Goal: Information Seeking & Learning: Find contact information

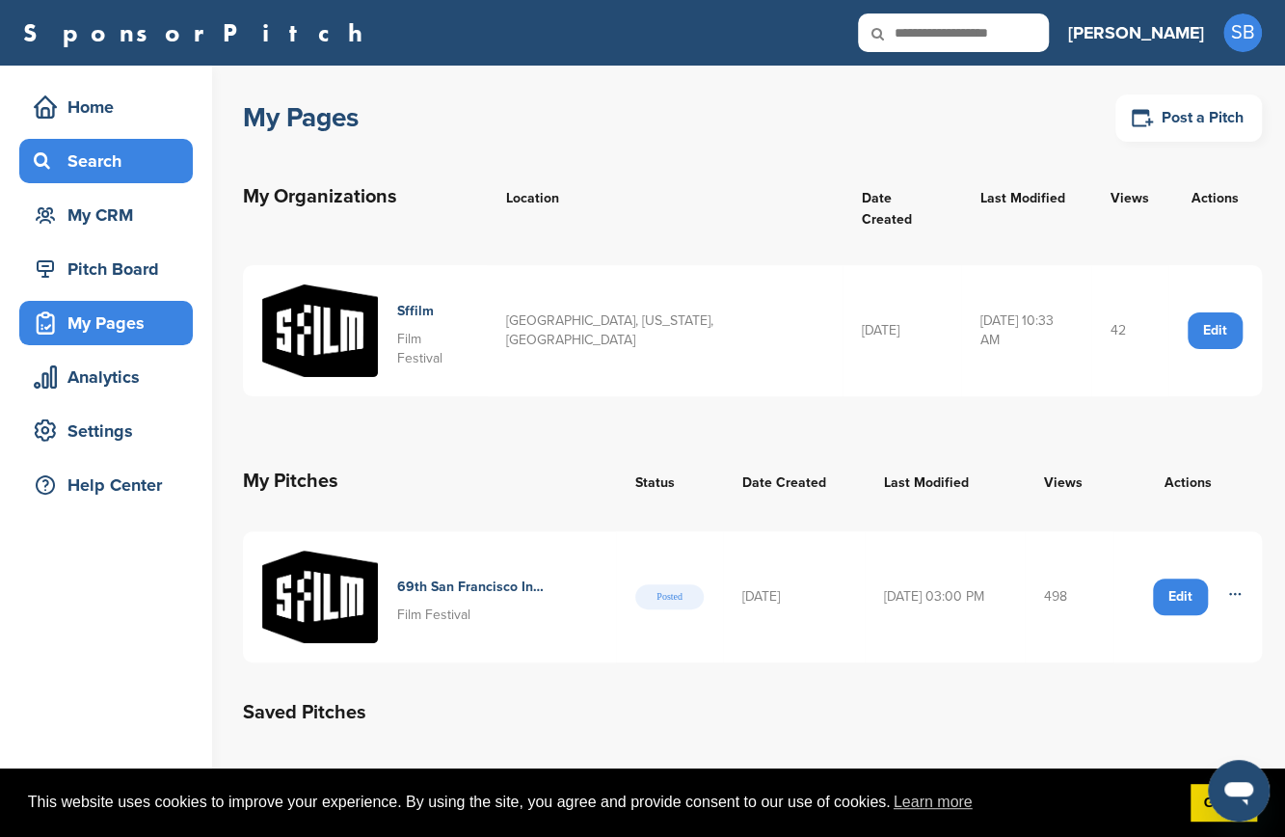
click at [104, 174] on div "Search" at bounding box center [111, 161] width 164 height 35
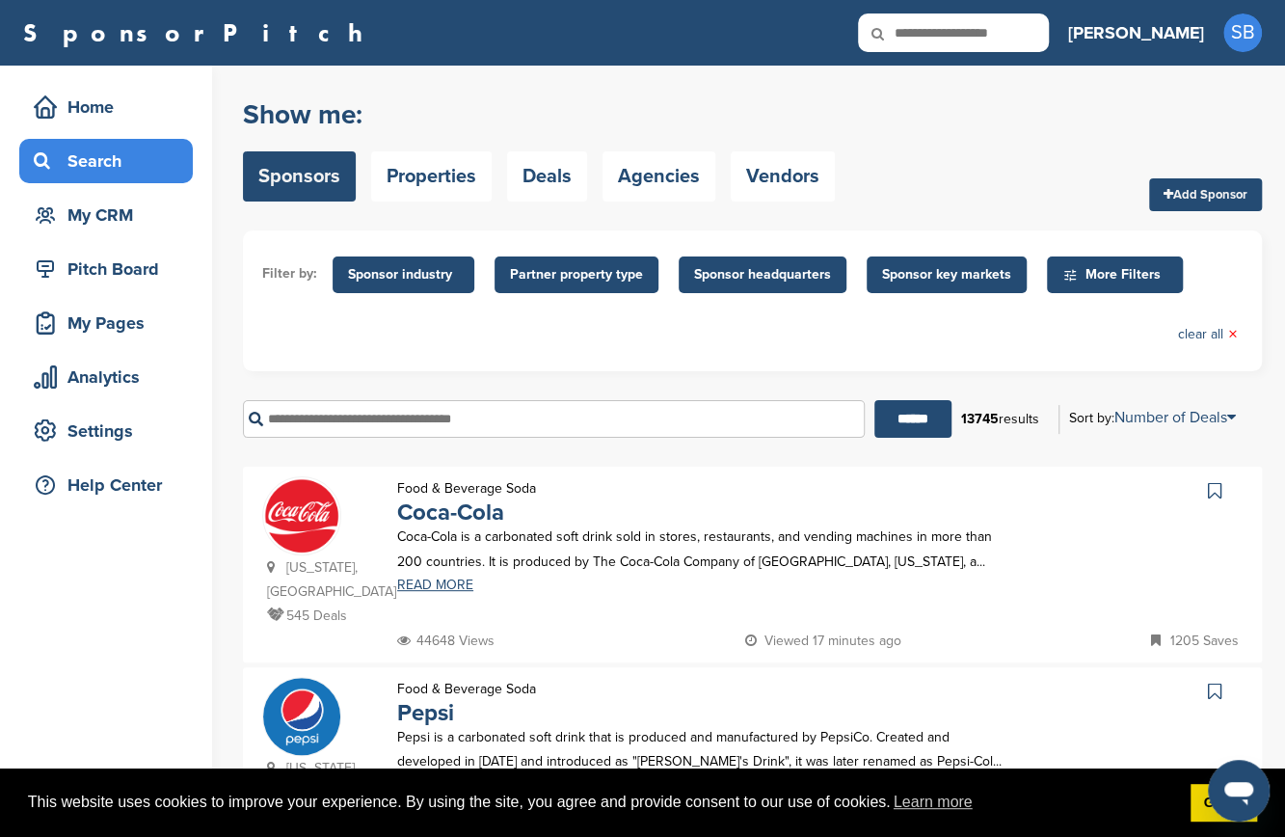
click at [1029, 32] on input "text" at bounding box center [953, 32] width 191 height 39
type input "*****"
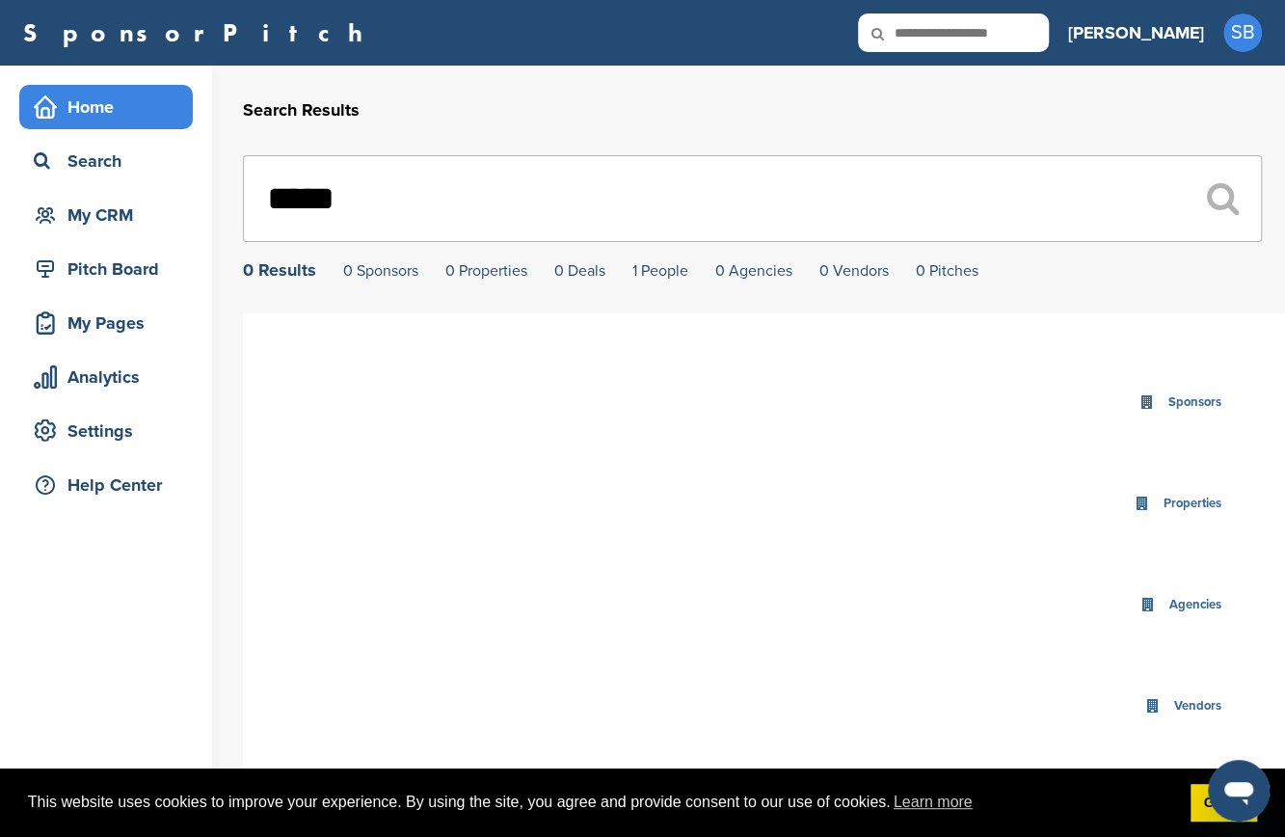
click at [127, 99] on div "Home" at bounding box center [111, 107] width 164 height 35
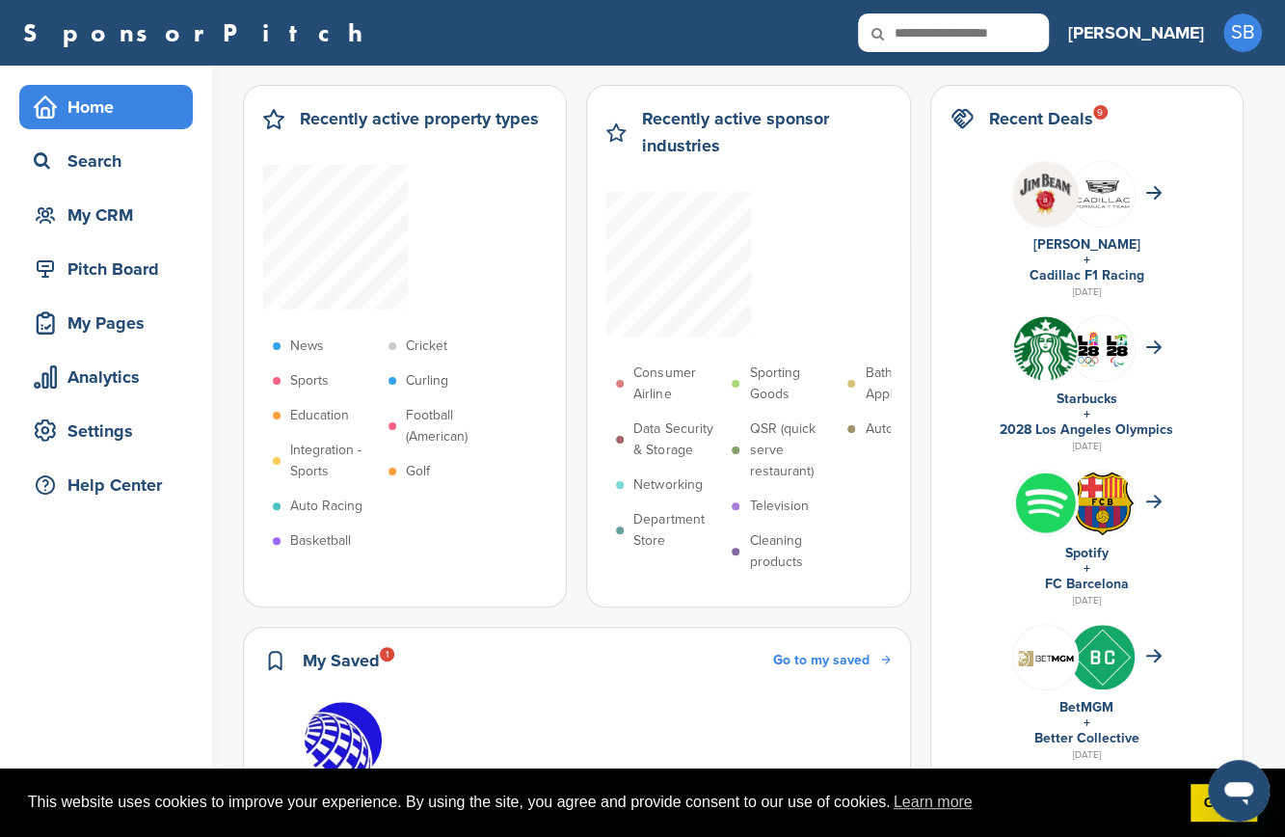
click at [108, 147] on div "Search" at bounding box center [111, 161] width 164 height 35
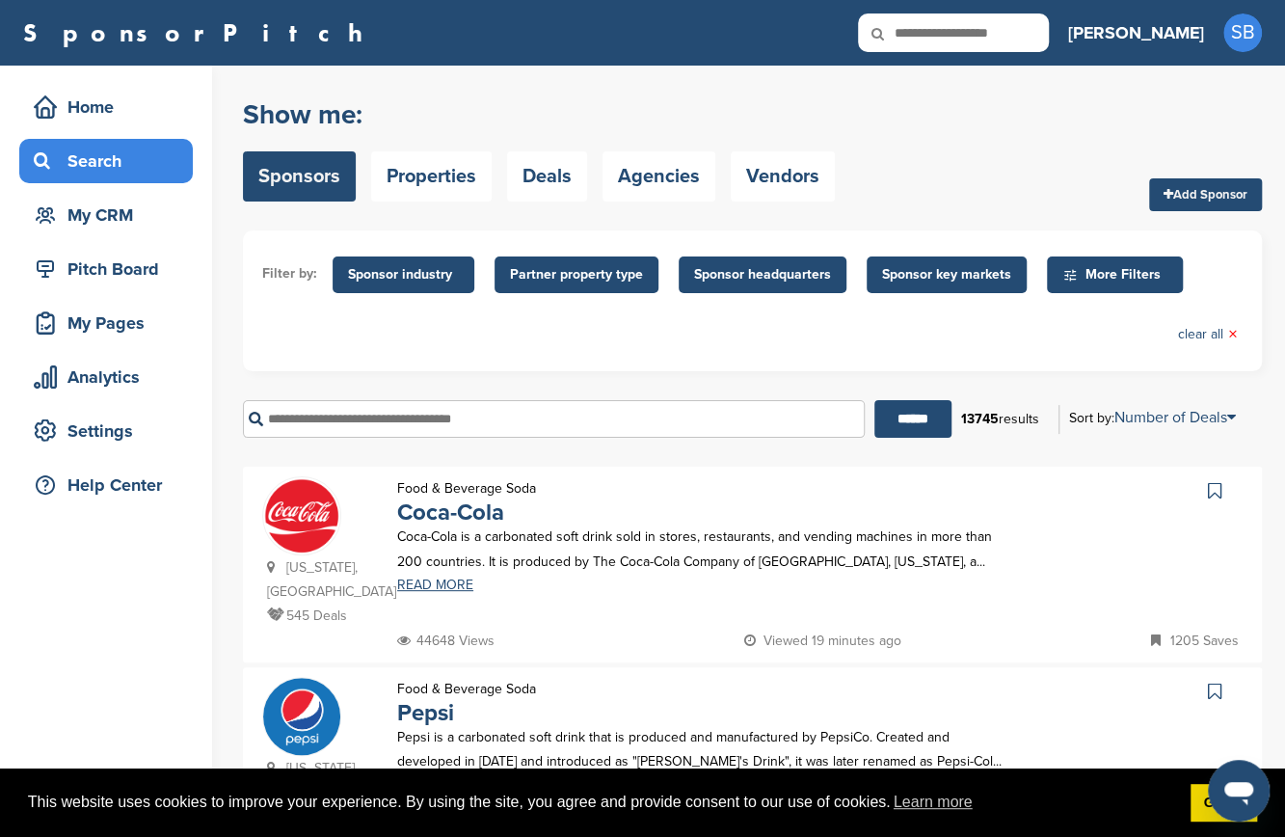
click at [472, 423] on input "text" at bounding box center [554, 419] width 622 height 38
click at [874, 400] on input "******" at bounding box center [912, 419] width 77 height 38
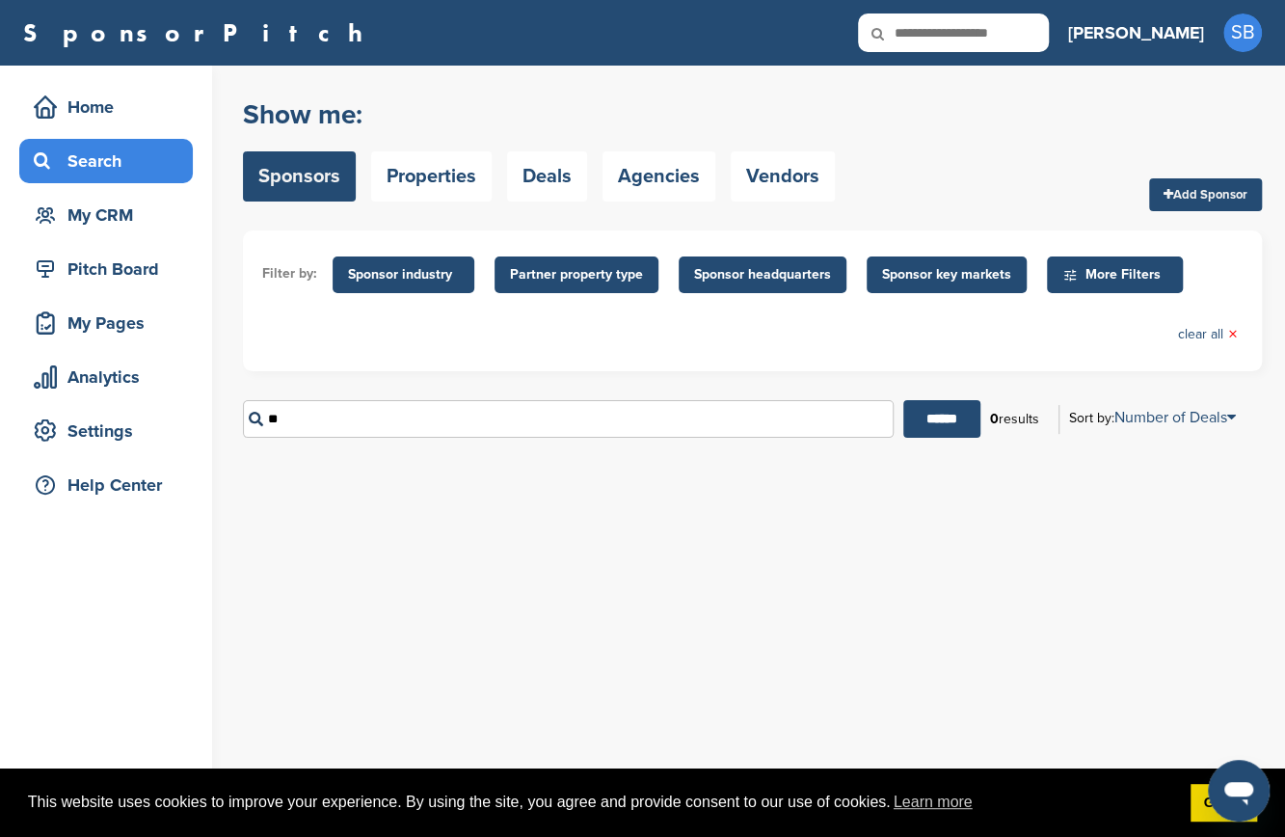
type input "*"
type input "*******"
click at [430, 330] on ul "Filter by: Sponsor industry Sponsor Industry × Apparel, Clothing, & Fashion Acc…" at bounding box center [752, 301] width 980 height 102
drag, startPoint x: 341, startPoint y: 423, endPoint x: 200, endPoint y: 423, distance: 140.7
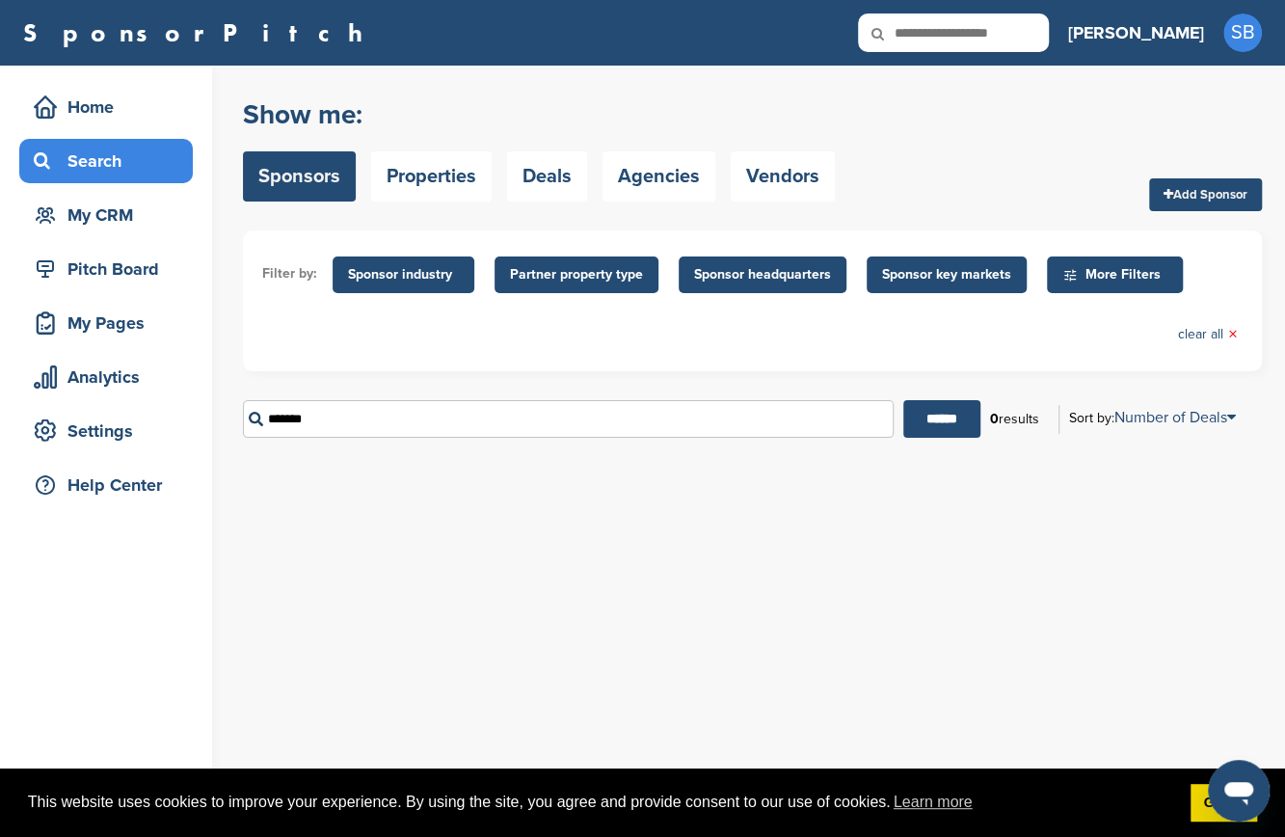
click at [200, 423] on div "Home Search My CRM Pitch Board My Pages Analytics Settings Help Center You have…" at bounding box center [642, 451] width 1285 height 771
click at [417, 269] on span "Sponsor industry" at bounding box center [403, 274] width 111 height 21
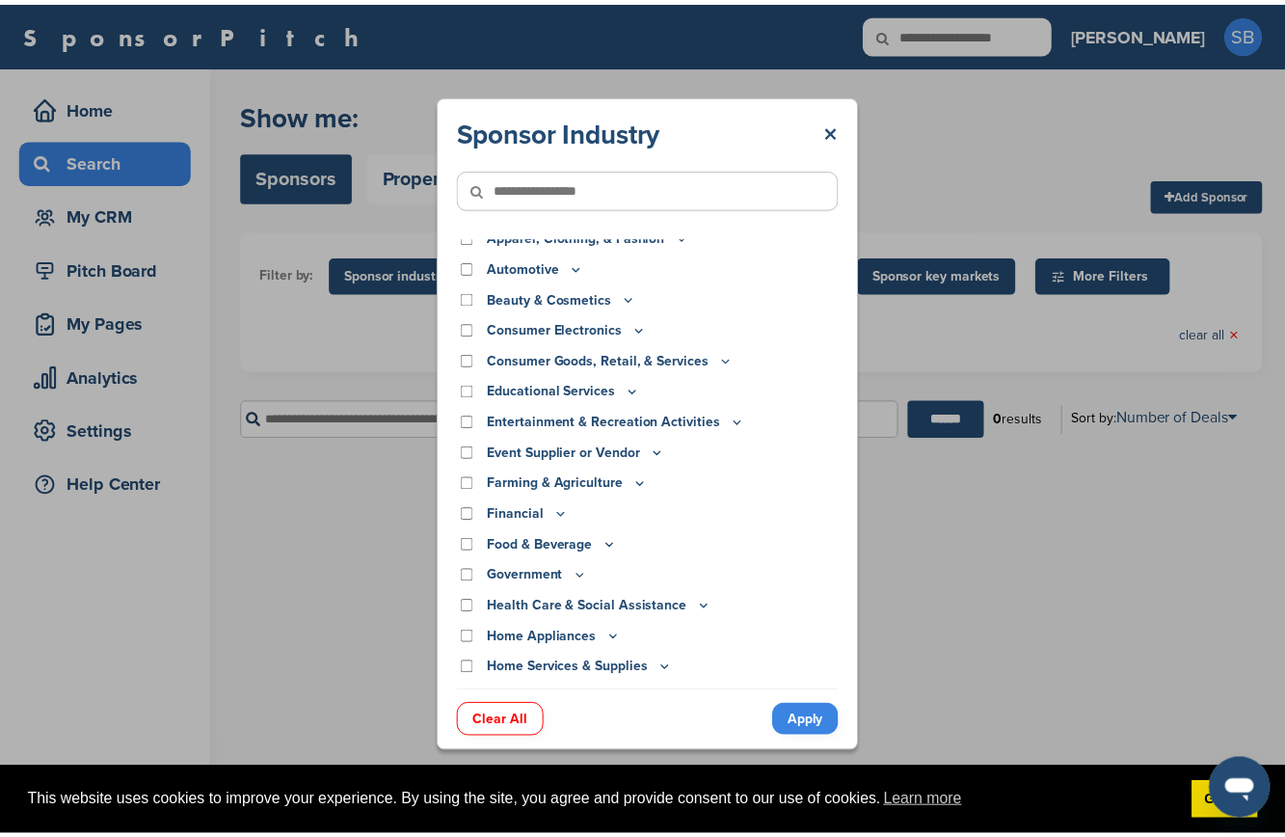
scroll to position [12, 0]
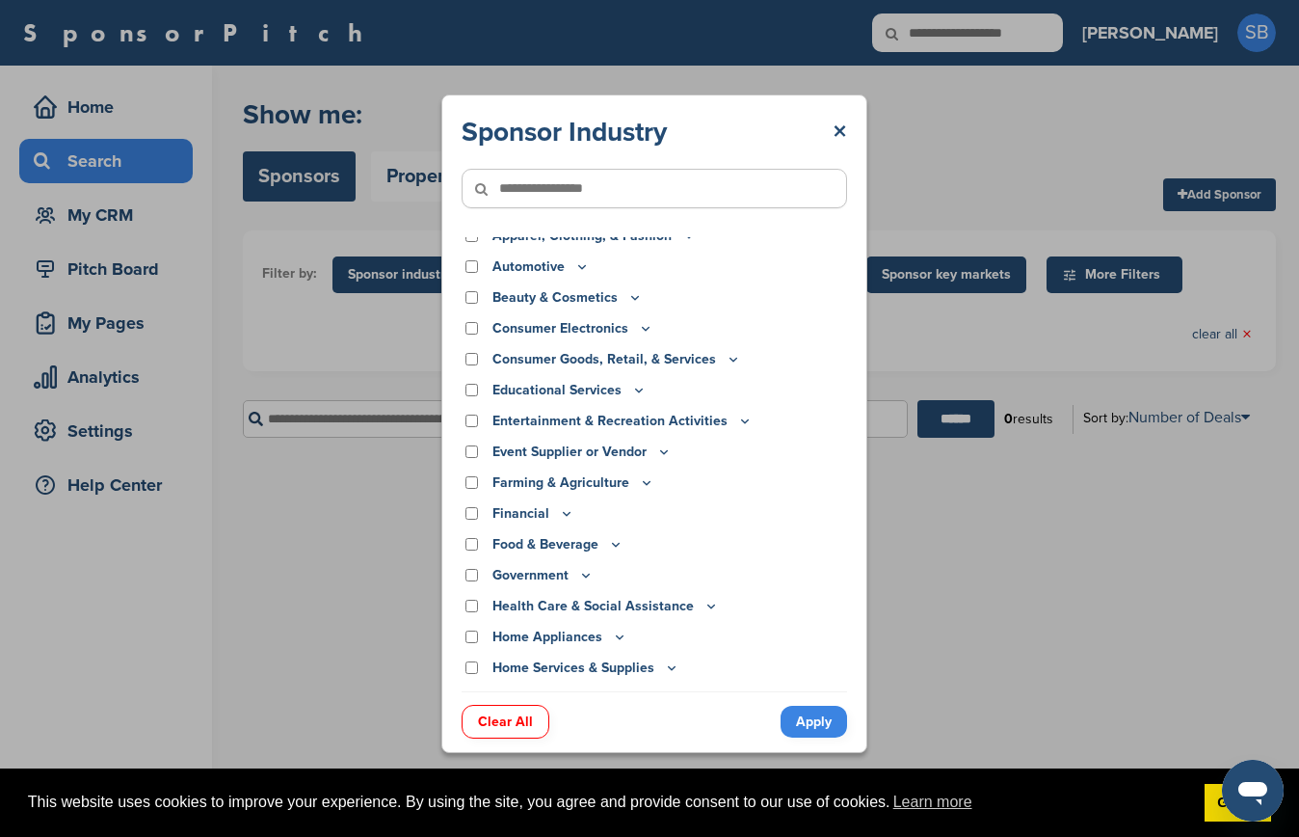
click at [615, 540] on icon at bounding box center [615, 544] width 15 height 16
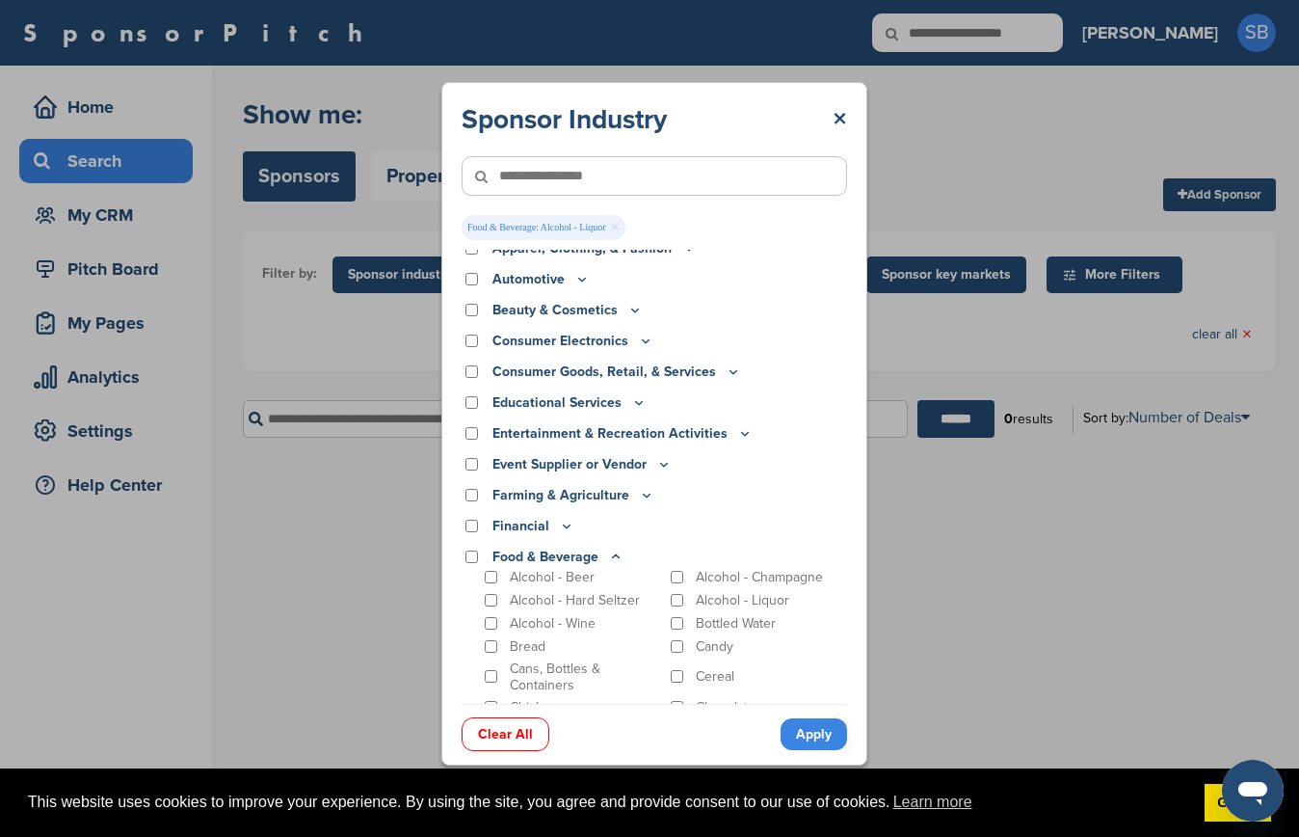
click at [812, 736] on link "Apply" at bounding box center [814, 734] width 67 height 32
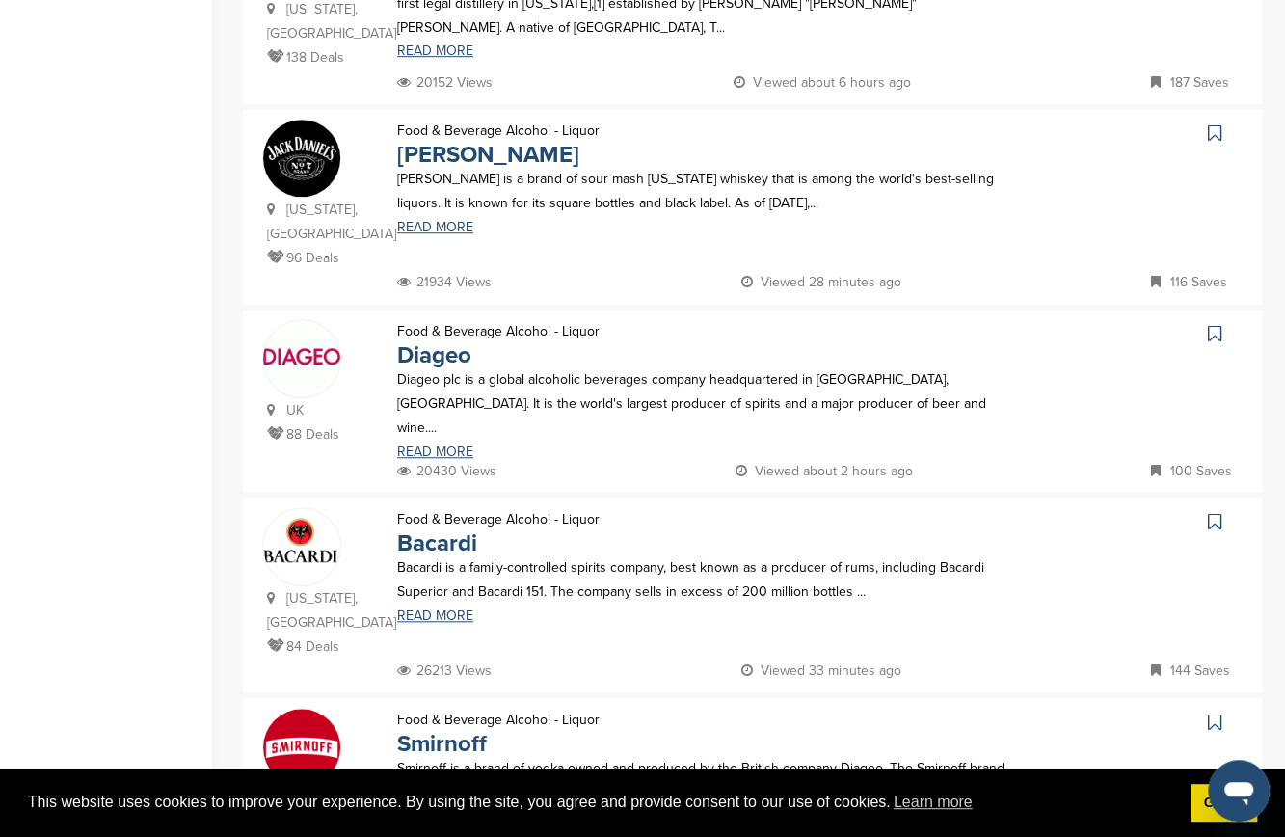
scroll to position [259, 0]
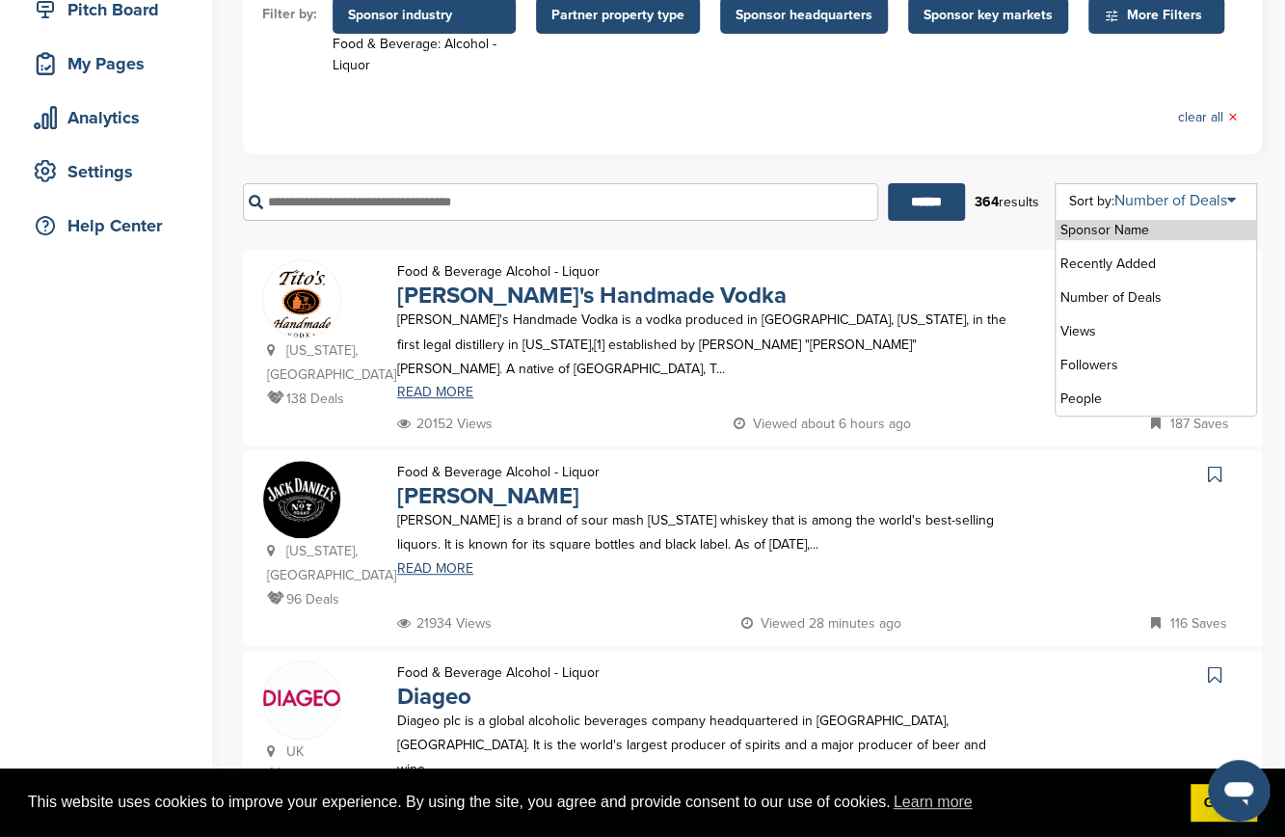
click at [1236, 198] on icon at bounding box center [1231, 200] width 9 height 15
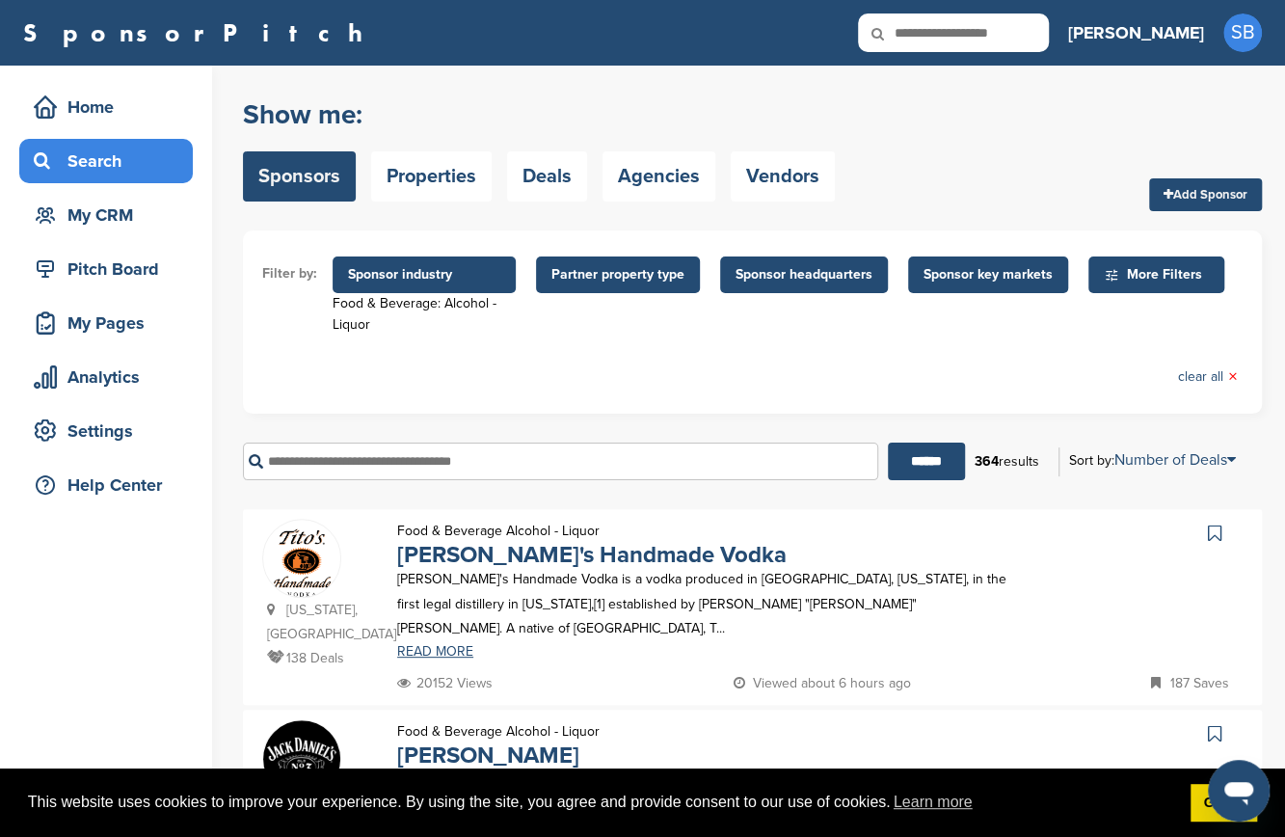
click at [958, 279] on span "Sponsor key markets" at bounding box center [987, 274] width 129 height 21
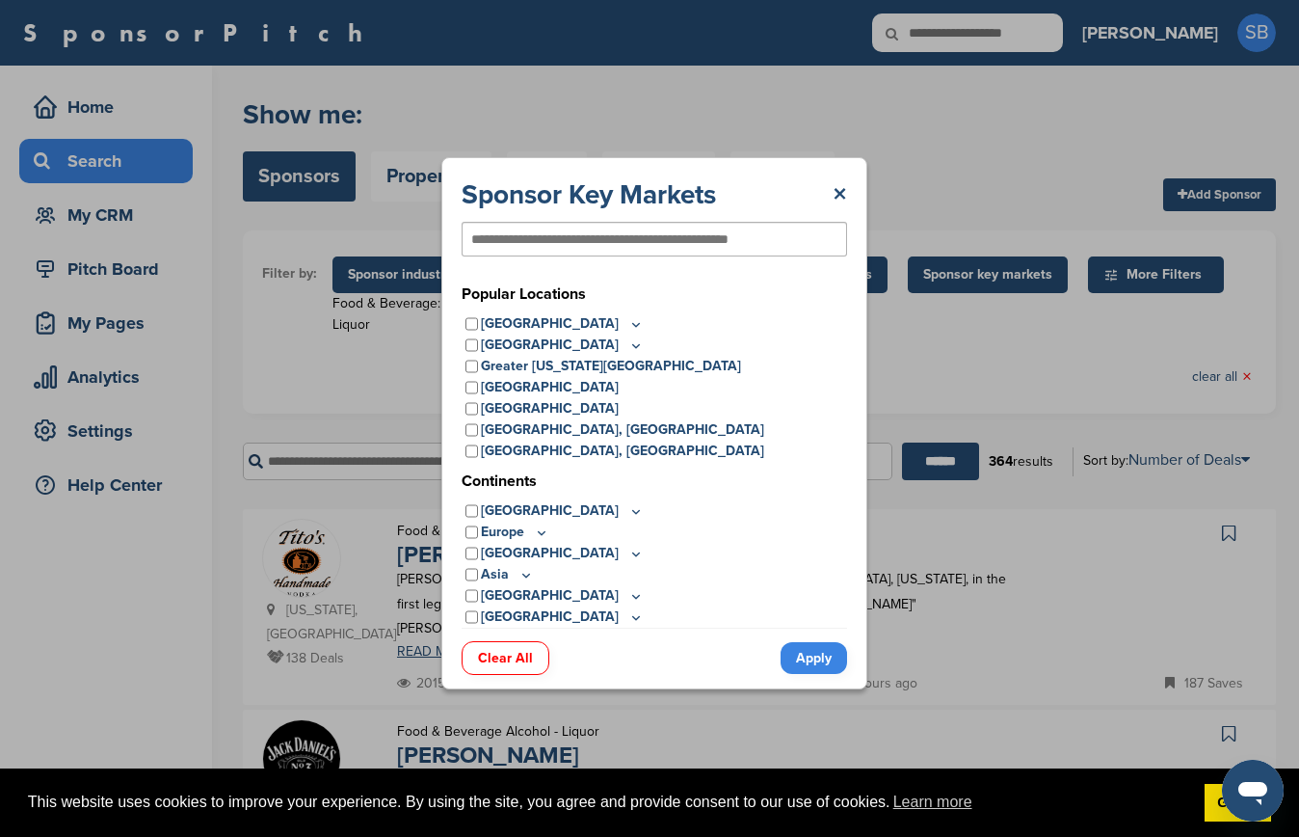
click at [582, 311] on div "Popular Locations United States Midwest Illinois Indiana Iowa Kansas Minnesota …" at bounding box center [655, 454] width 386 height 345
click at [633, 324] on icon at bounding box center [636, 324] width 7 height 3
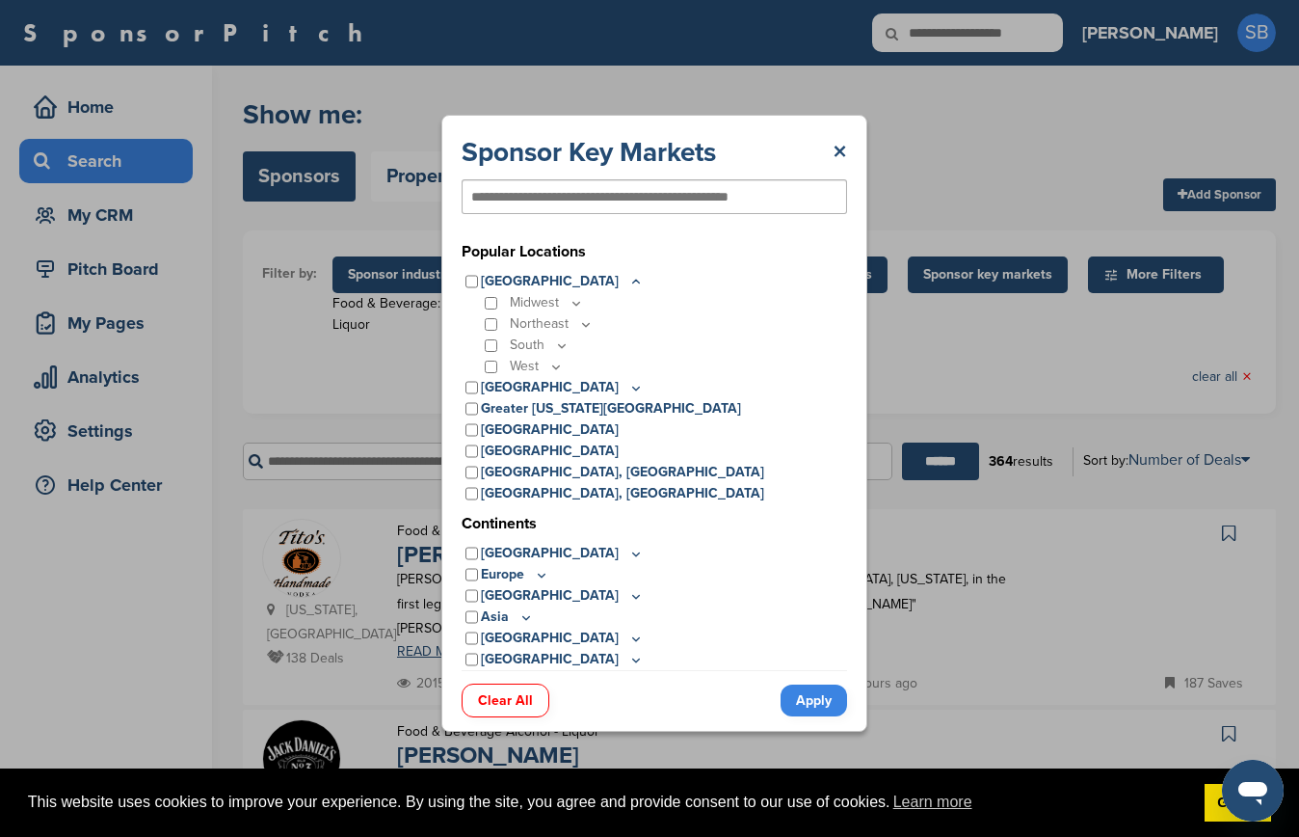
click at [549, 367] on icon at bounding box center [555, 367] width 15 height 16
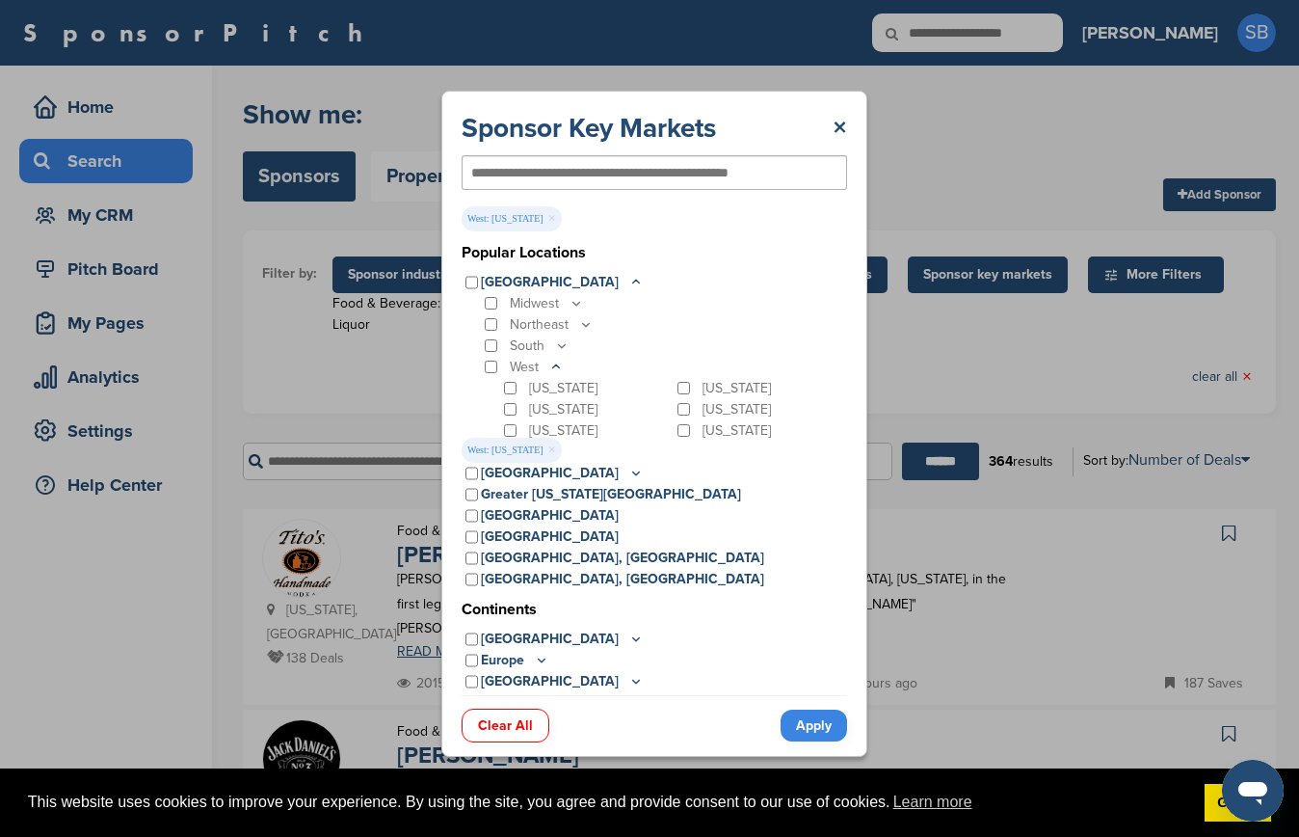
click at [822, 735] on link "Apply" at bounding box center [814, 725] width 67 height 32
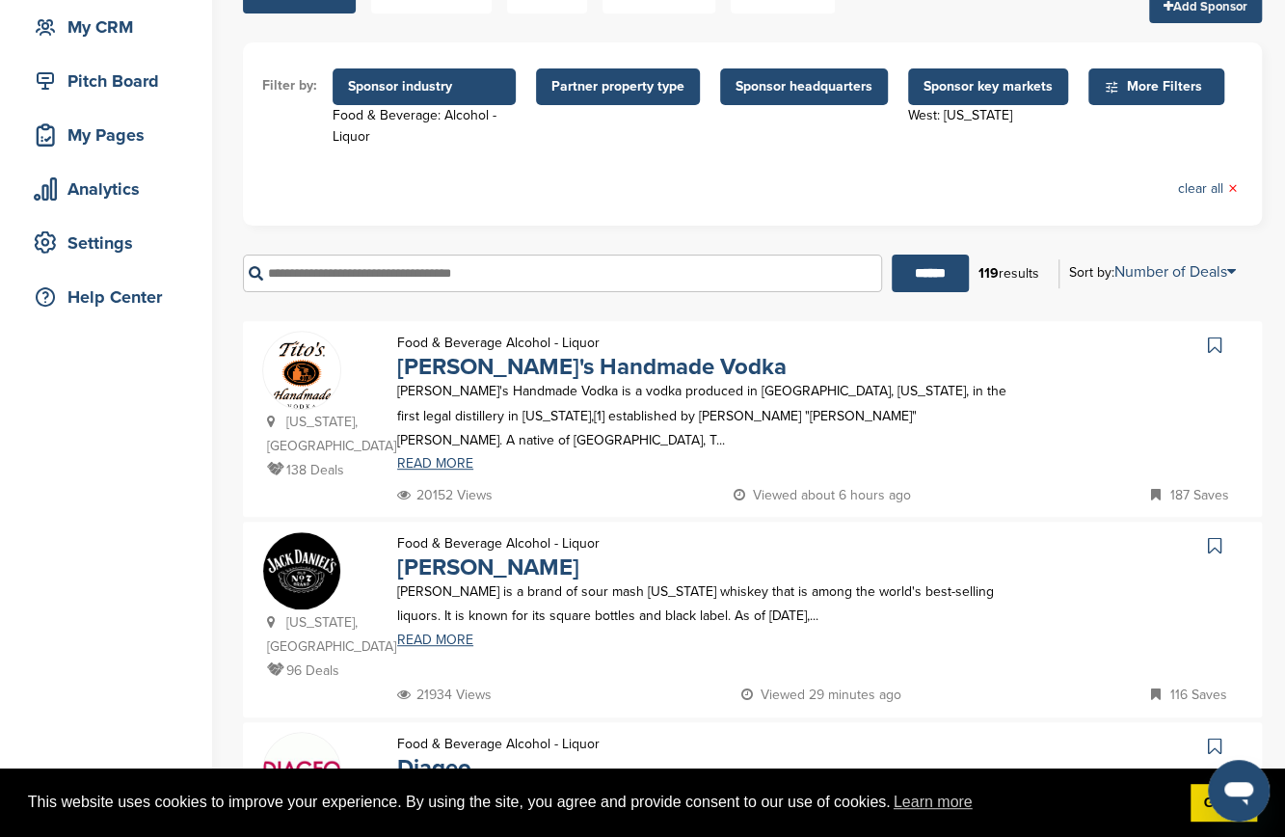
scroll to position [200, 0]
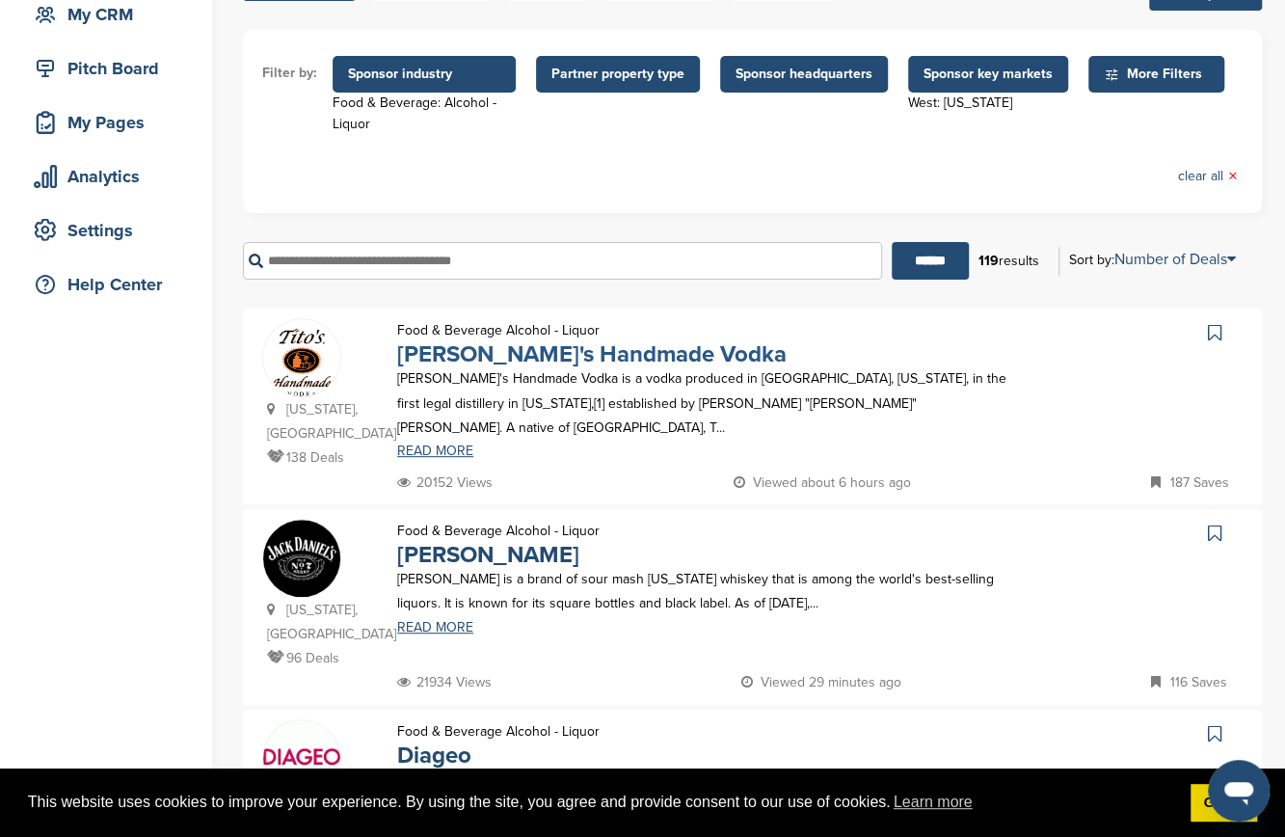
click at [597, 351] on link "Tito's Handmade Vodka" at bounding box center [591, 354] width 389 height 28
click at [466, 541] on link "Jack Daniel's" at bounding box center [488, 555] width 182 height 28
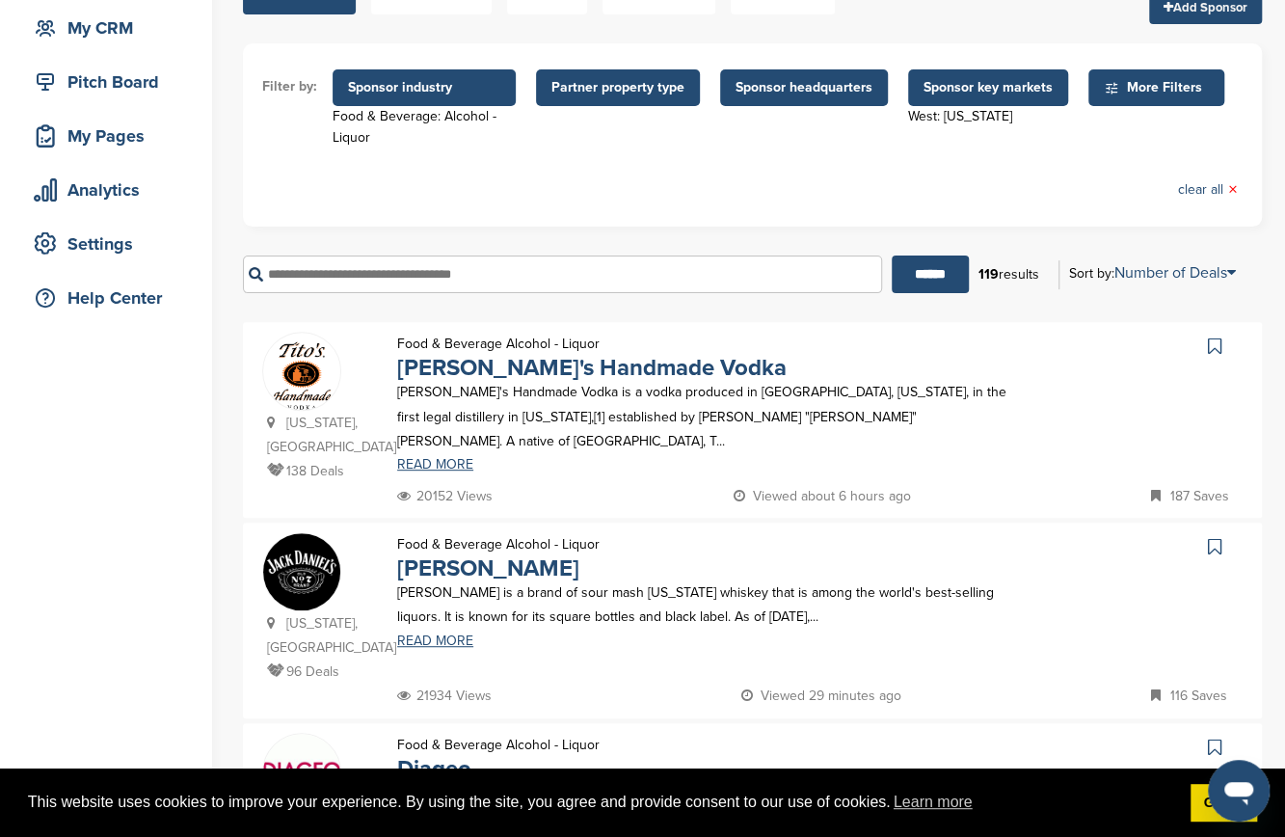
scroll to position [0, 0]
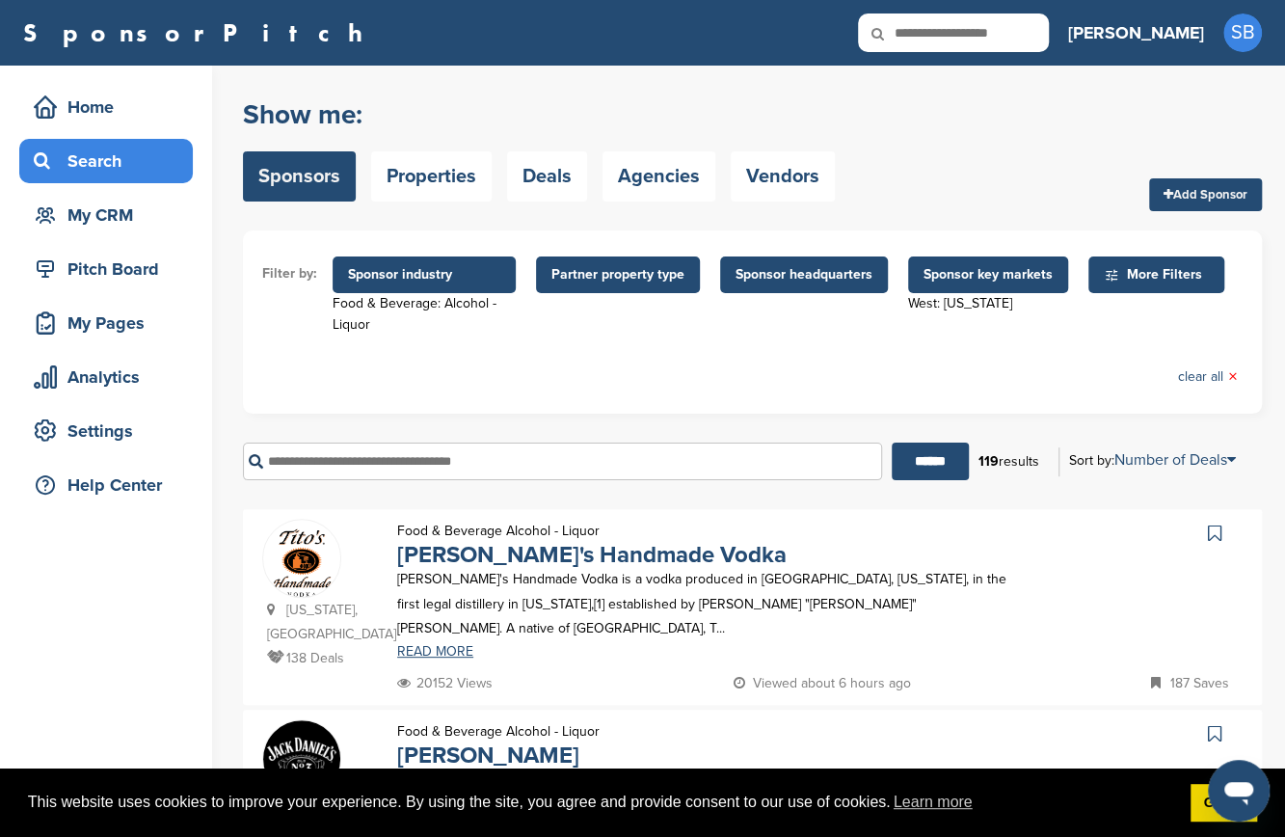
click at [777, 271] on span "Sponsor headquarters" at bounding box center [803, 274] width 137 height 21
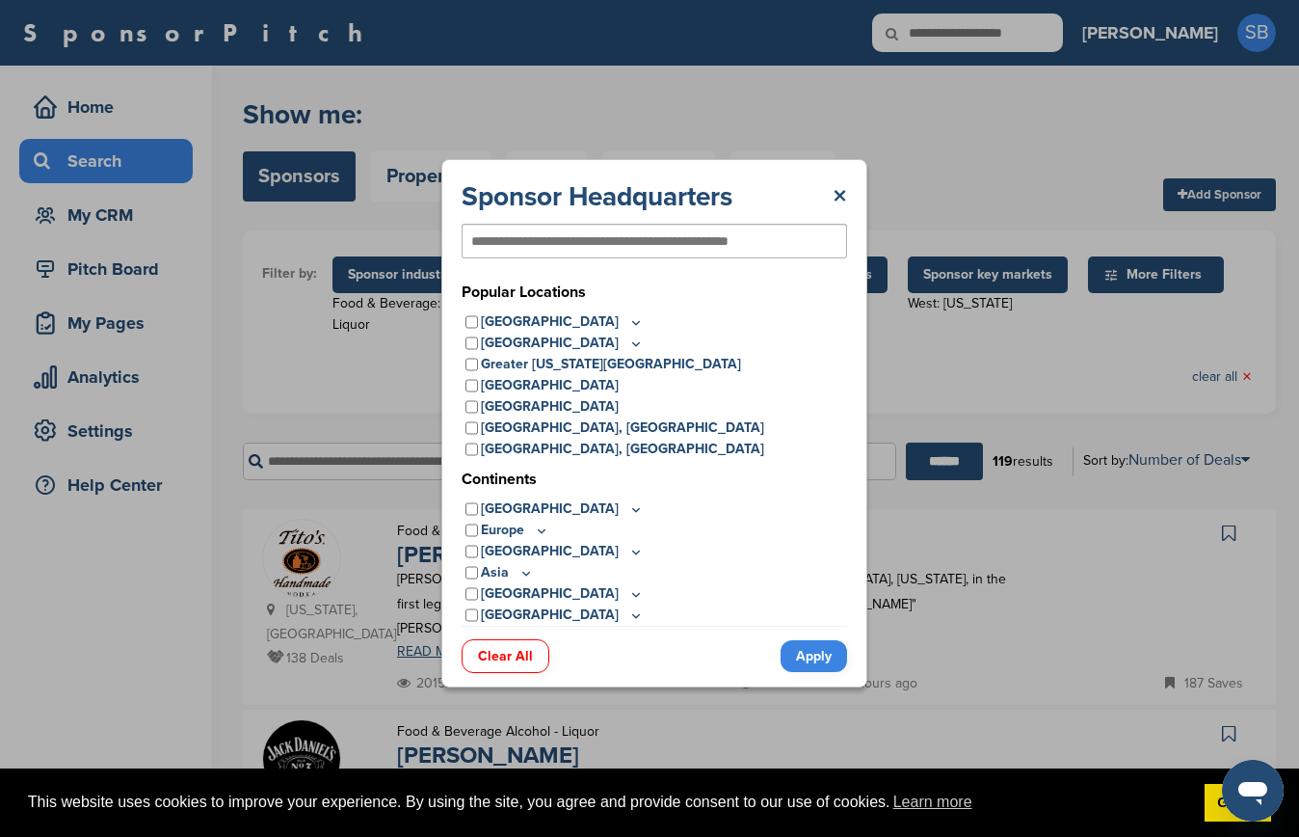
click at [628, 318] on icon at bounding box center [635, 322] width 15 height 16
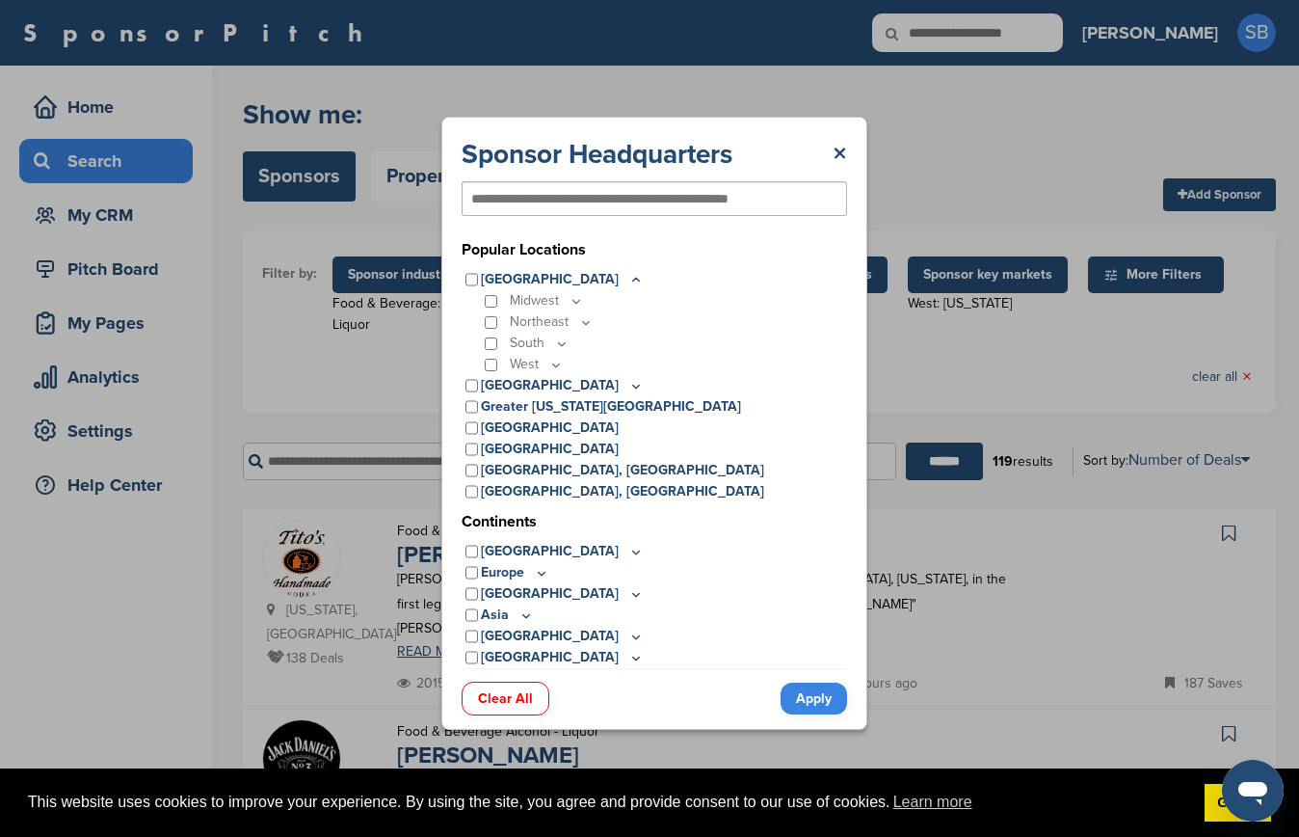
click at [551, 361] on icon at bounding box center [555, 365] width 15 height 16
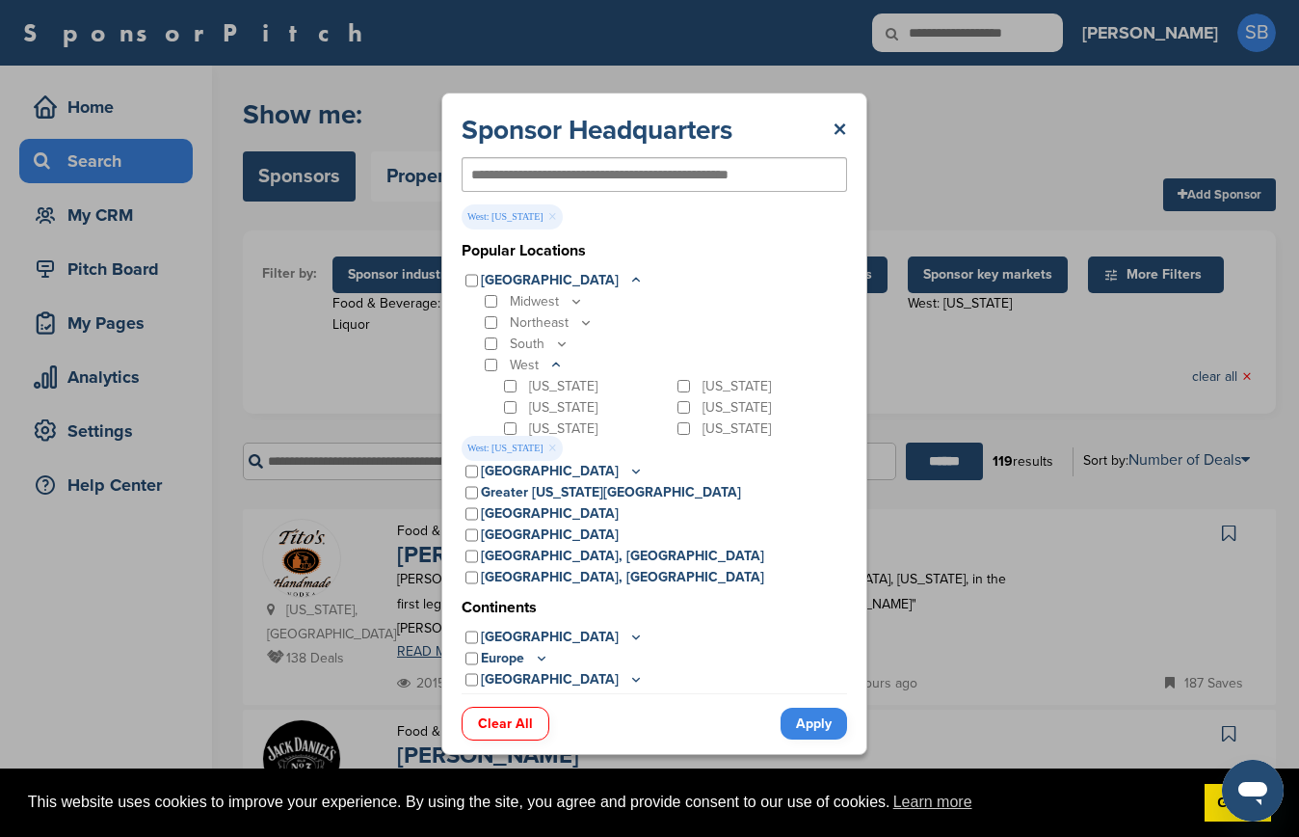
click at [829, 721] on link "Apply" at bounding box center [814, 723] width 67 height 32
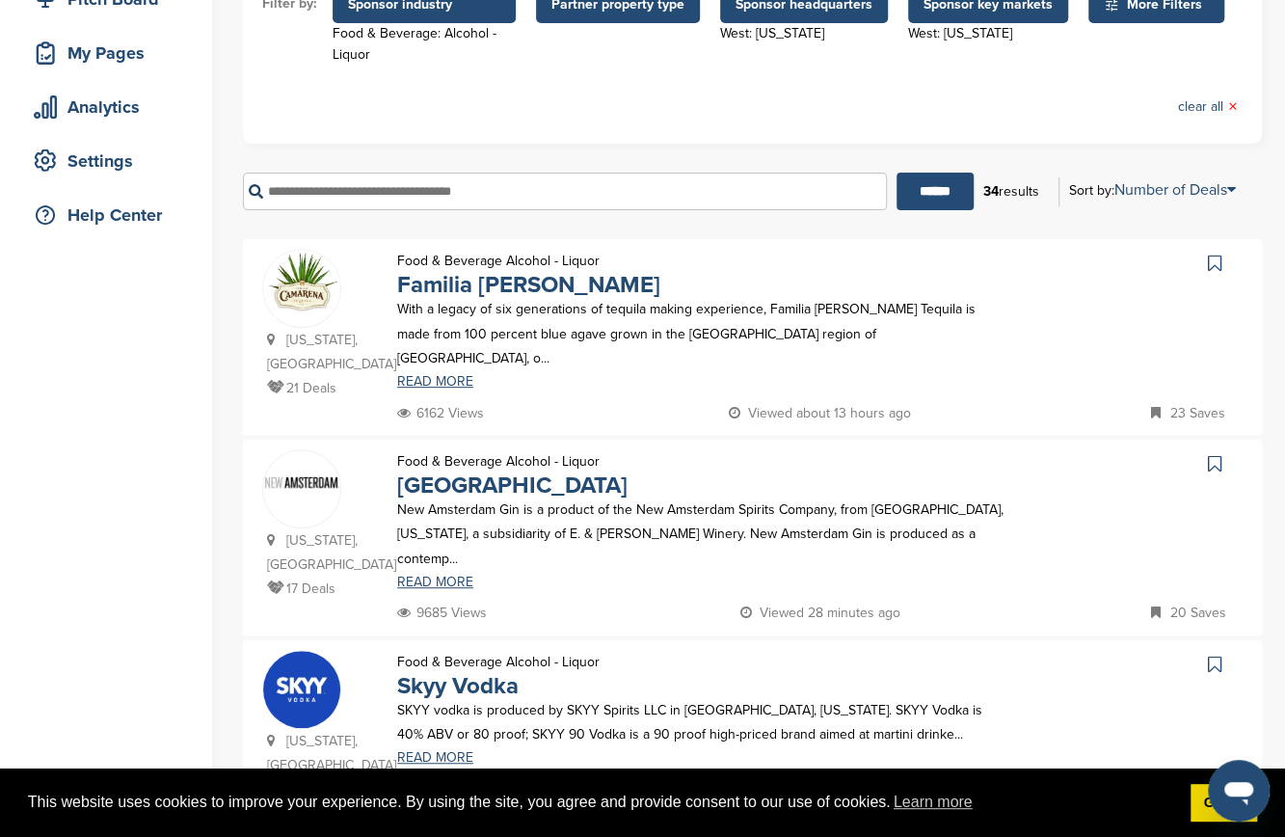
scroll to position [271, 0]
click at [322, 481] on img at bounding box center [301, 480] width 77 height 13
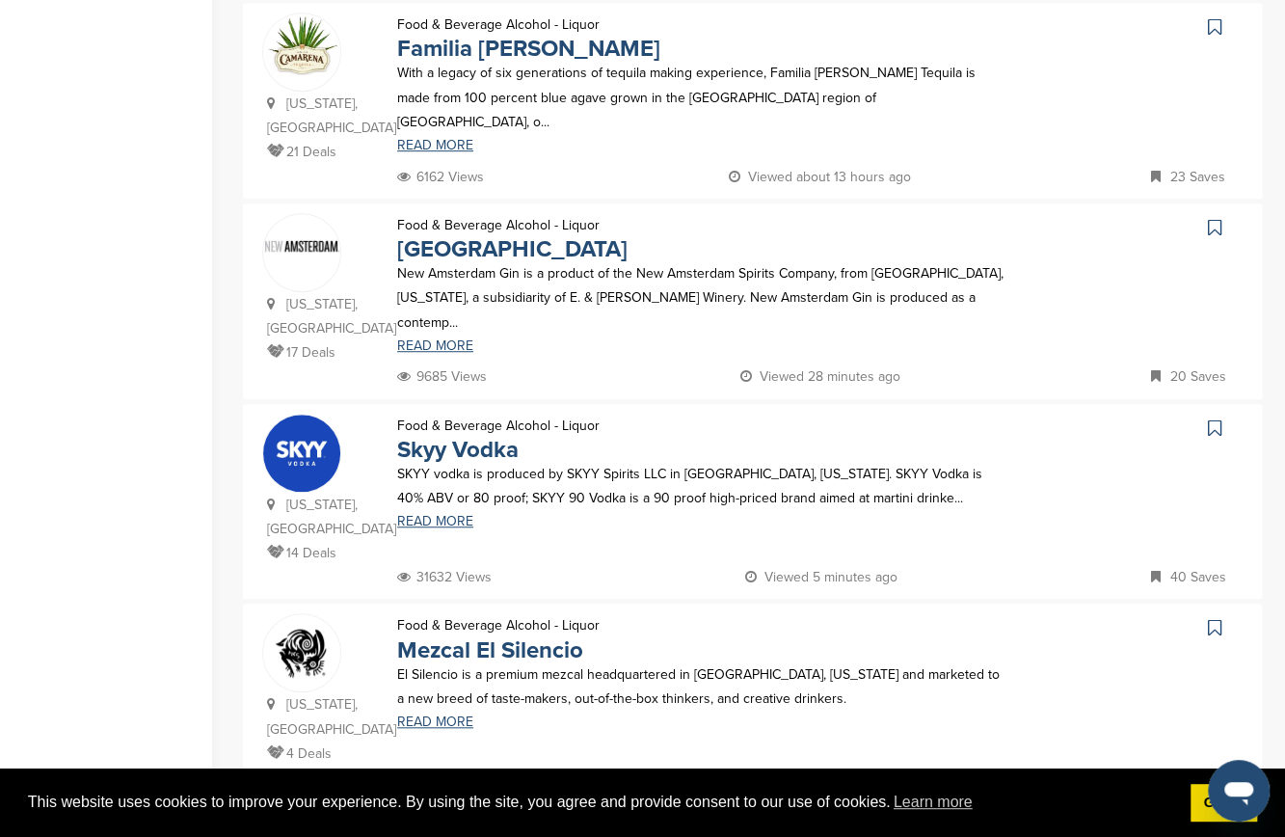
scroll to position [510, 0]
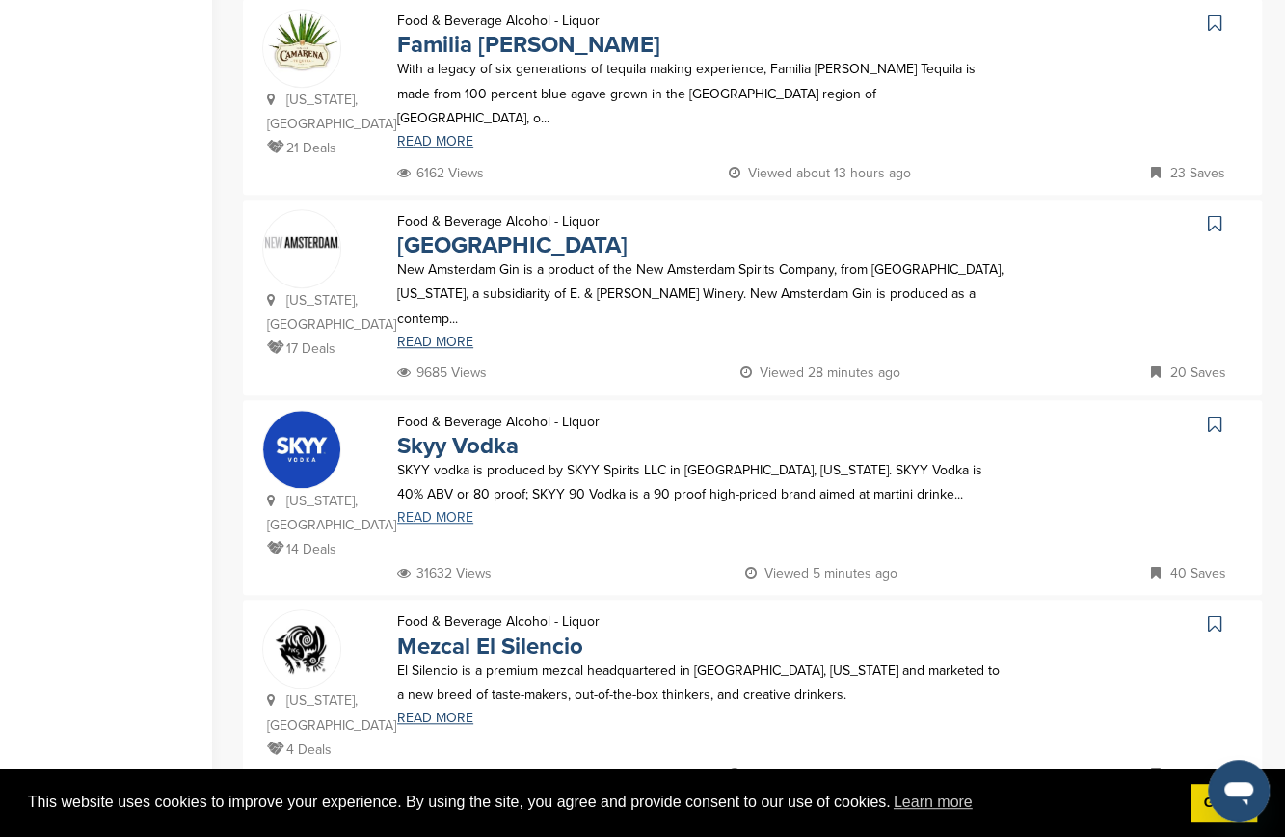
click at [440, 520] on link "READ MORE" at bounding box center [702, 517] width 610 height 13
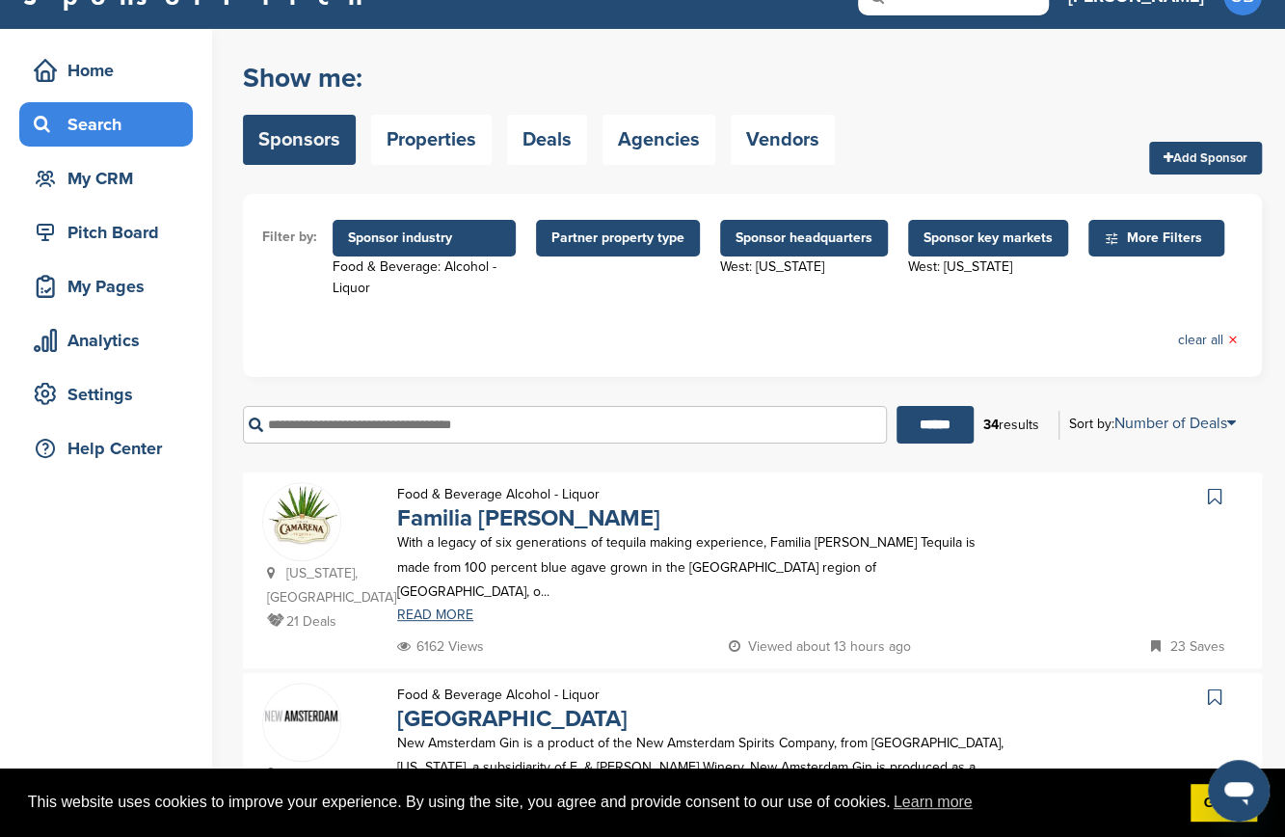
scroll to position [0, 0]
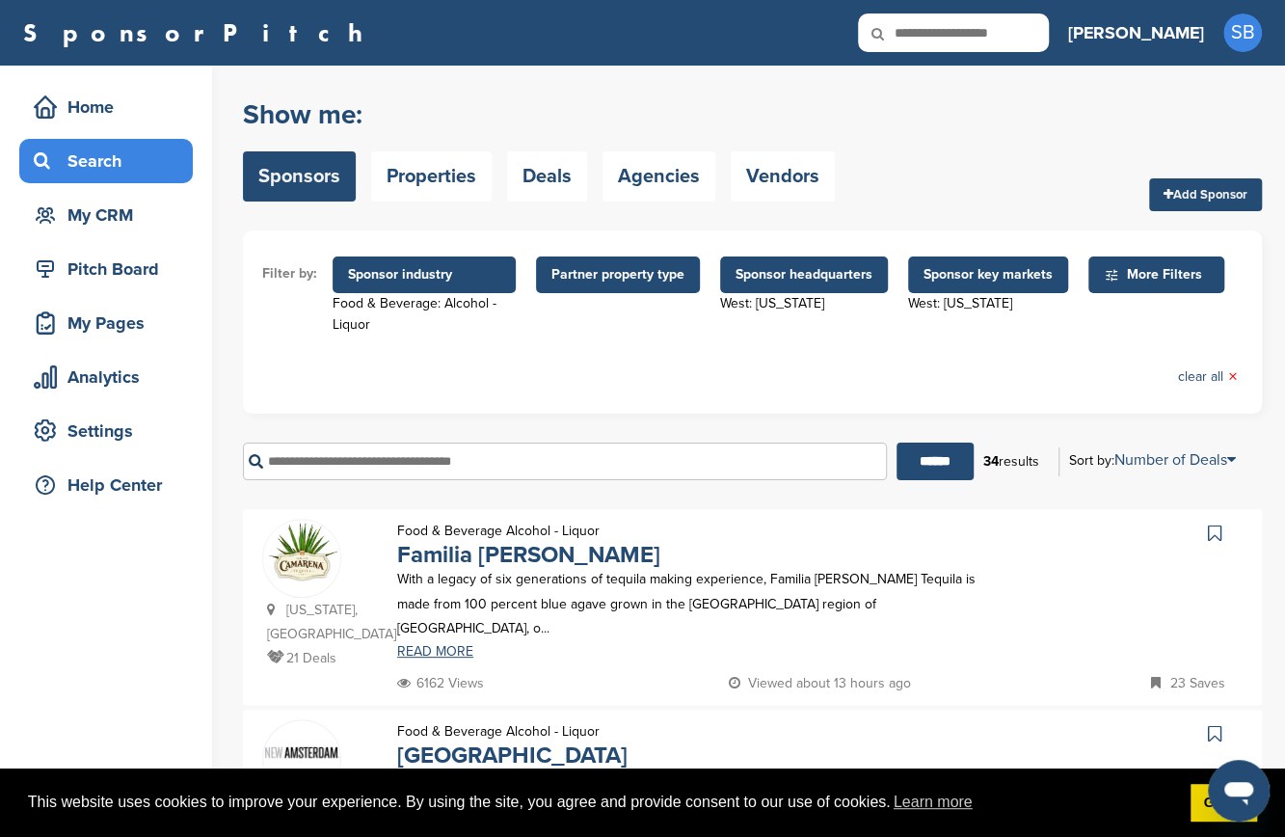
click at [351, 464] on input "text" at bounding box center [565, 461] width 644 height 38
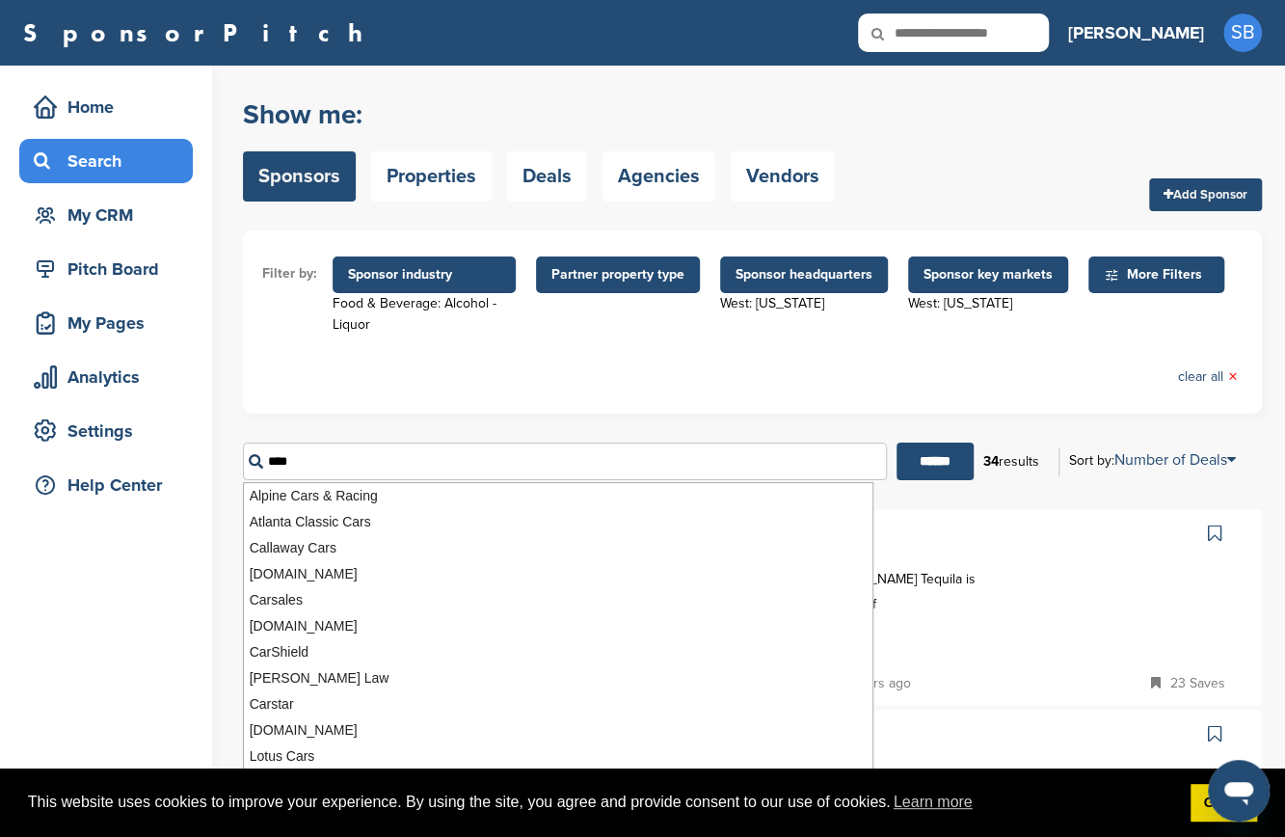
type input "****"
click at [896, 442] on input "******" at bounding box center [934, 461] width 77 height 38
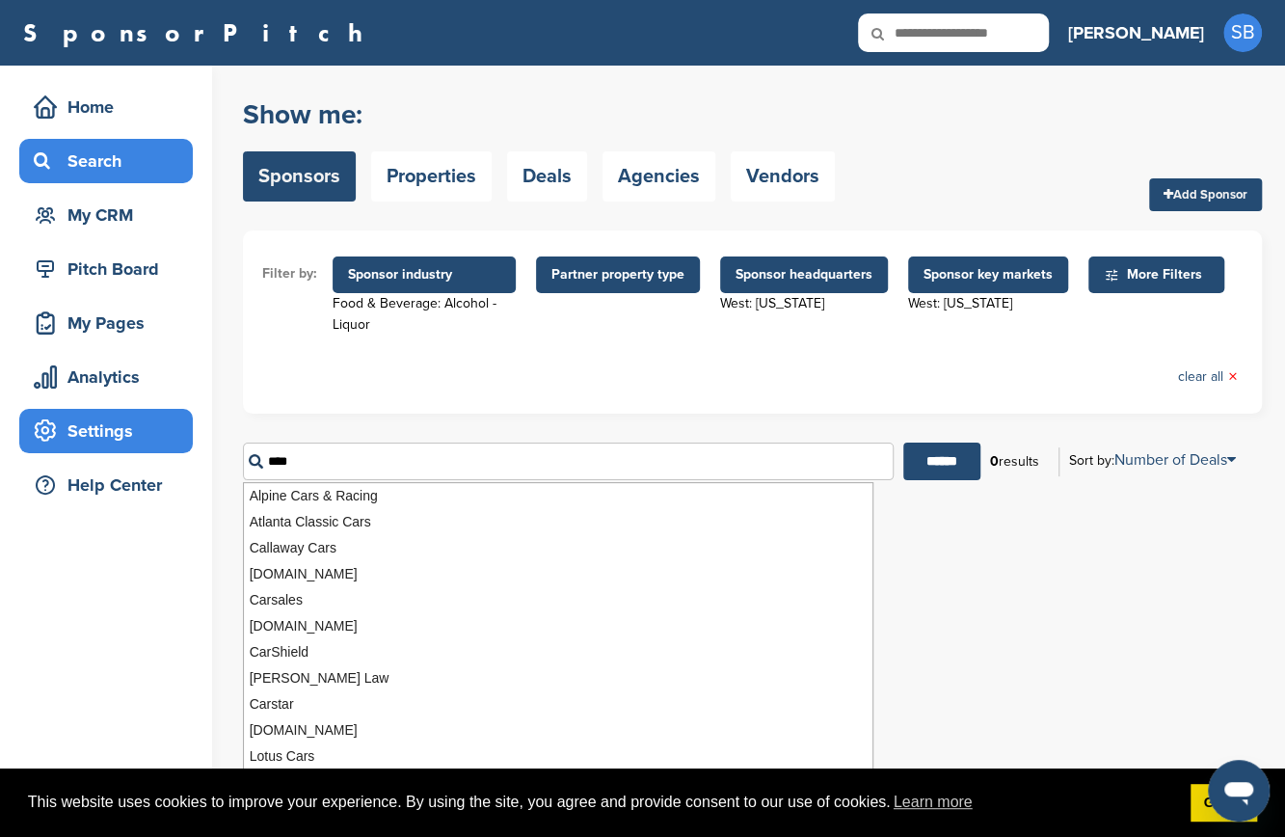
drag, startPoint x: 776, startPoint y: 462, endPoint x: 143, endPoint y: 433, distance: 633.9
drag, startPoint x: 143, startPoint y: 433, endPoint x: 420, endPoint y: 465, distance: 279.4
click at [420, 465] on input "****" at bounding box center [568, 461] width 651 height 38
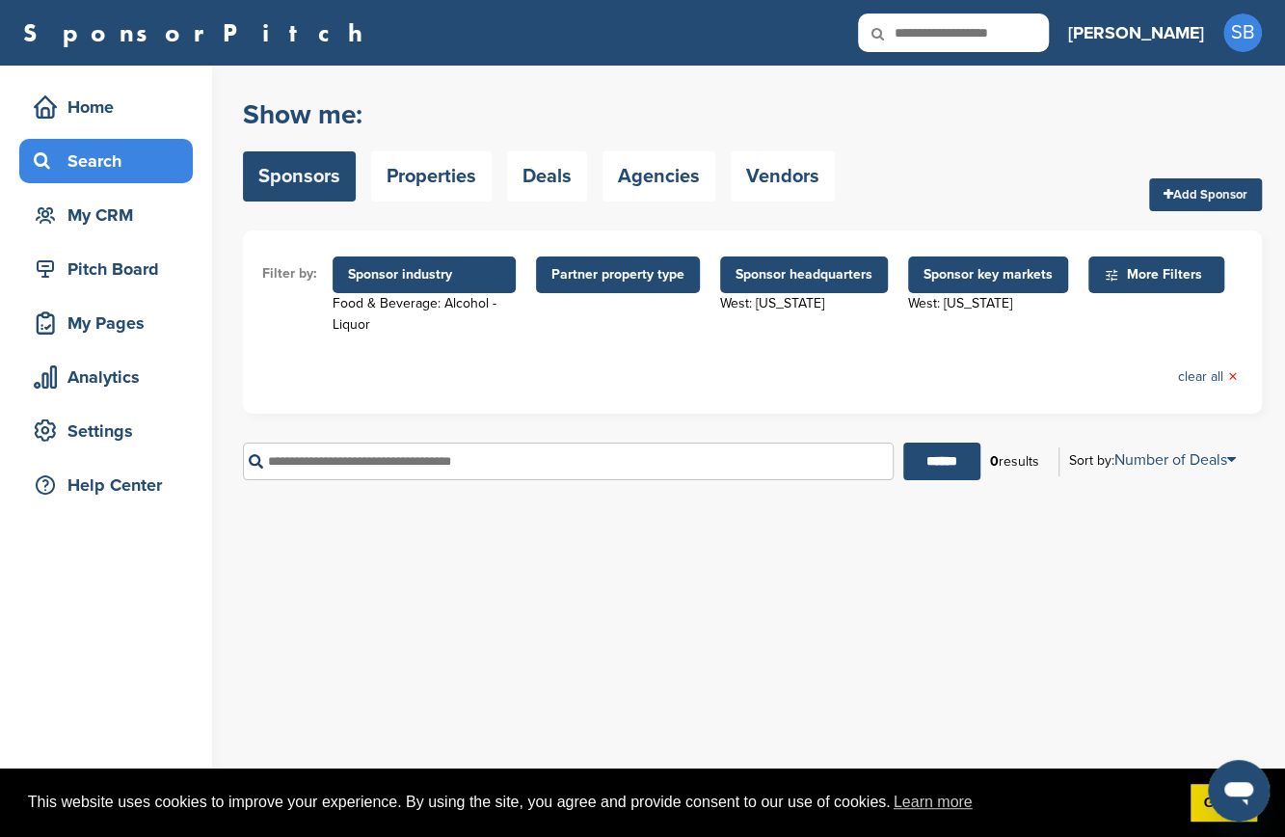
click at [1053, 574] on div "You have reached your monthly limit. Please upgrade to access more. Upgrade on …" at bounding box center [764, 451] width 1042 height 771
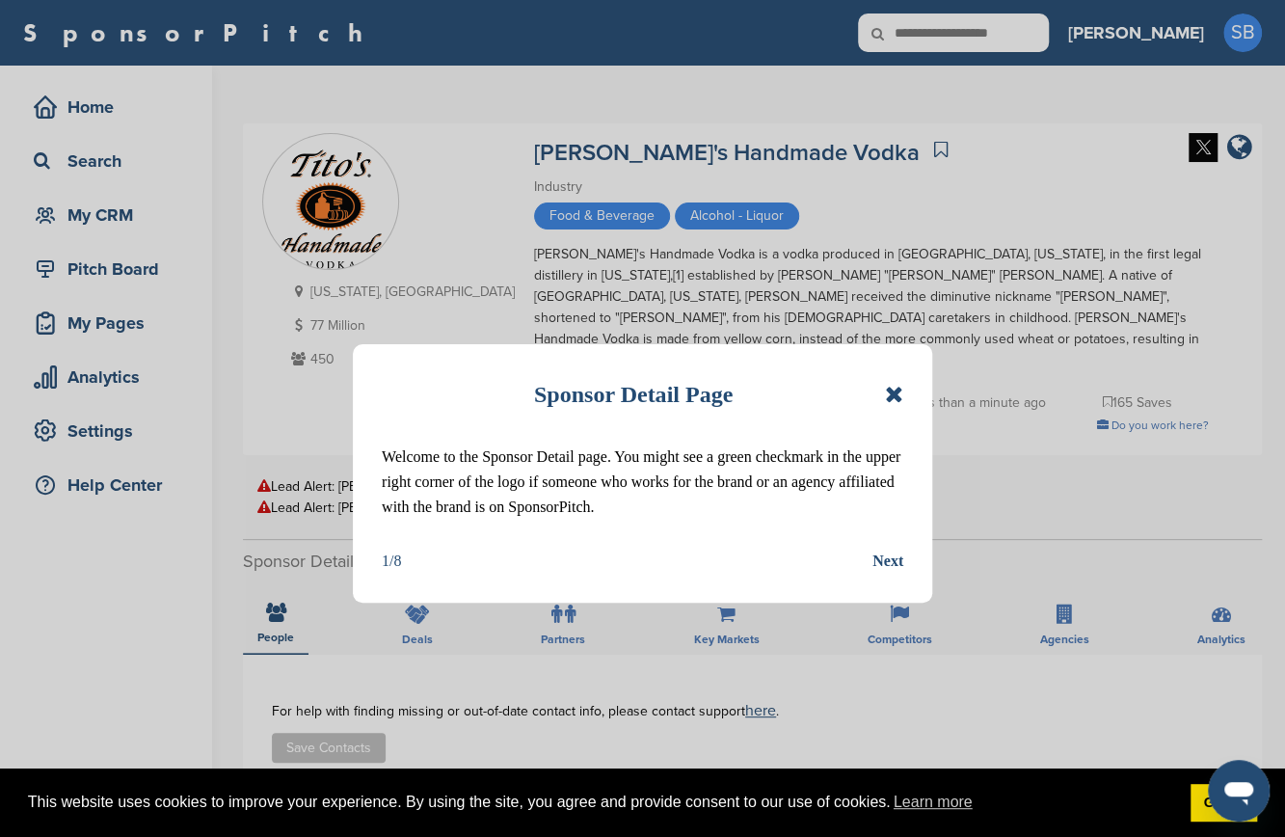
click at [893, 394] on icon at bounding box center [894, 394] width 18 height 23
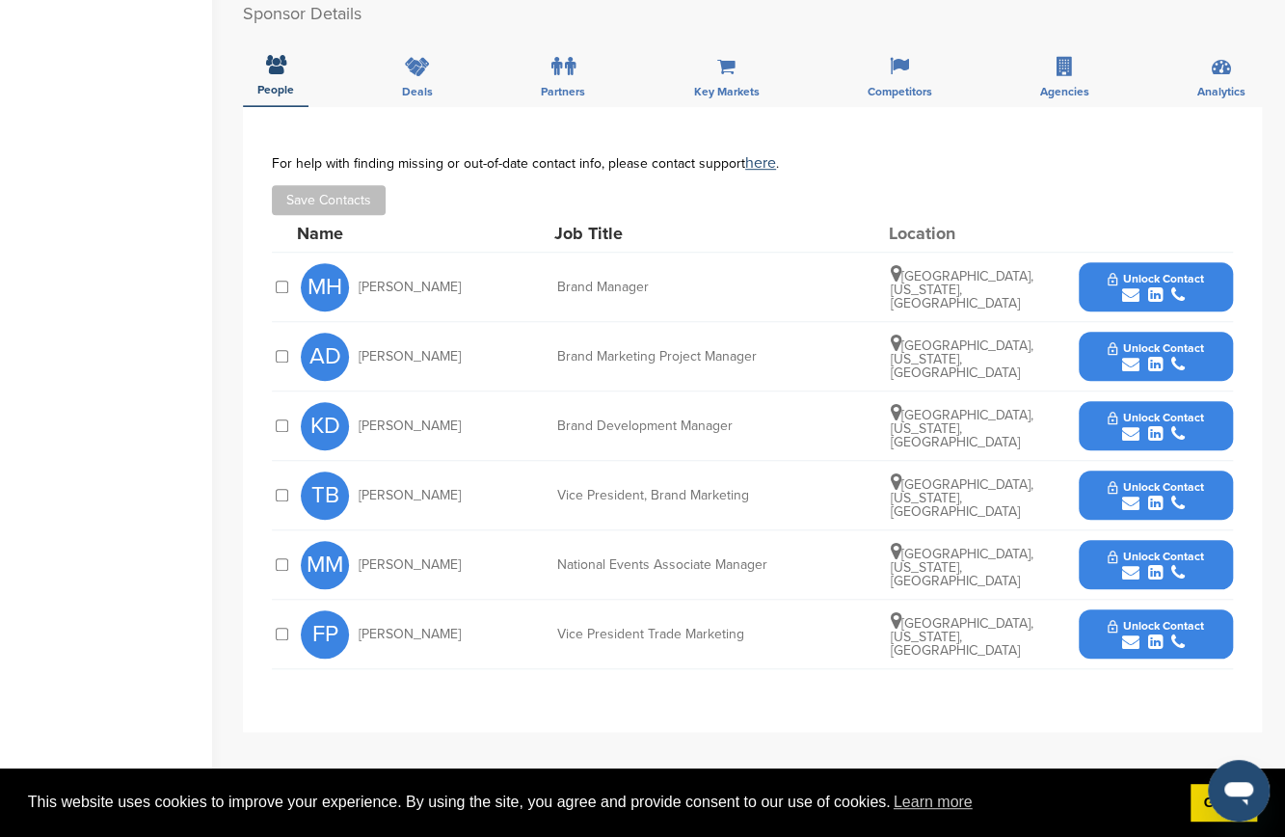
scroll to position [474, 0]
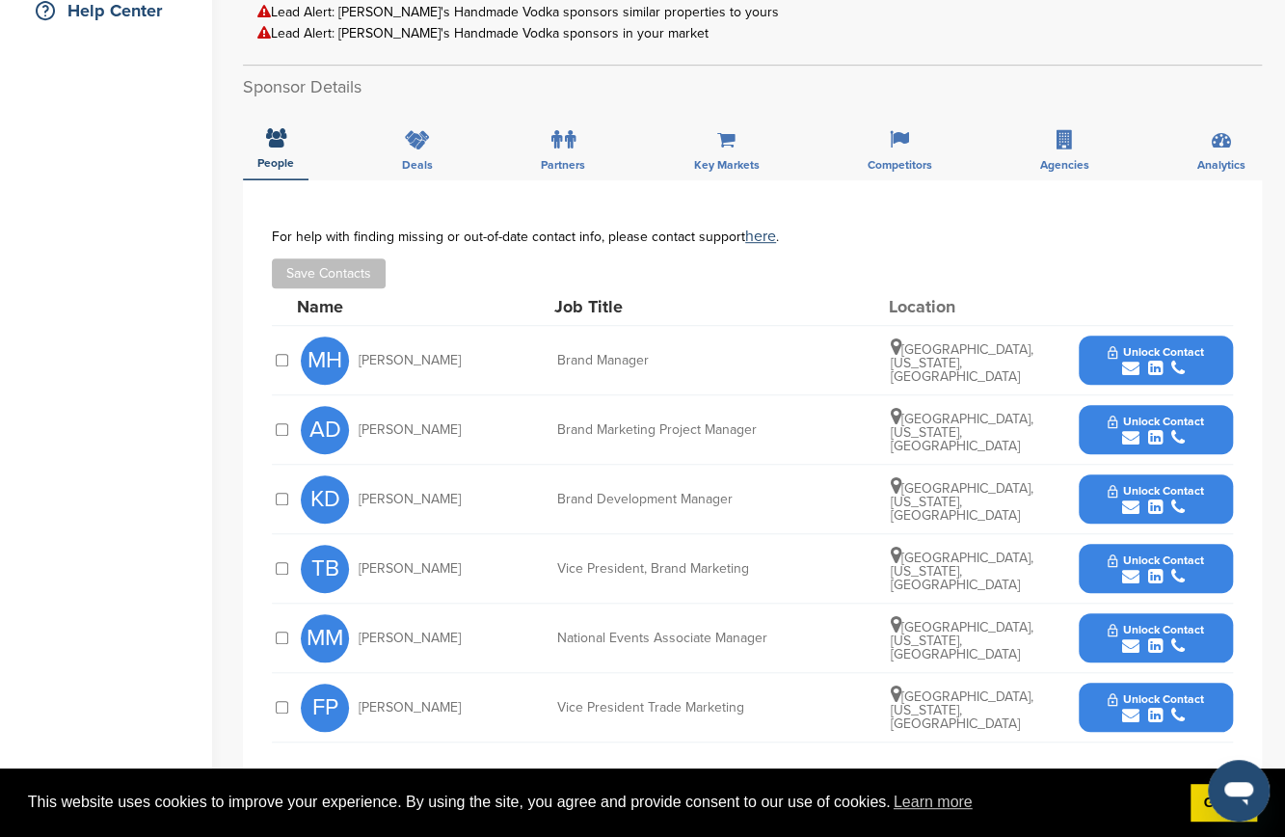
click at [1114, 414] on span "Unlock Contact" at bounding box center [1154, 420] width 95 height 13
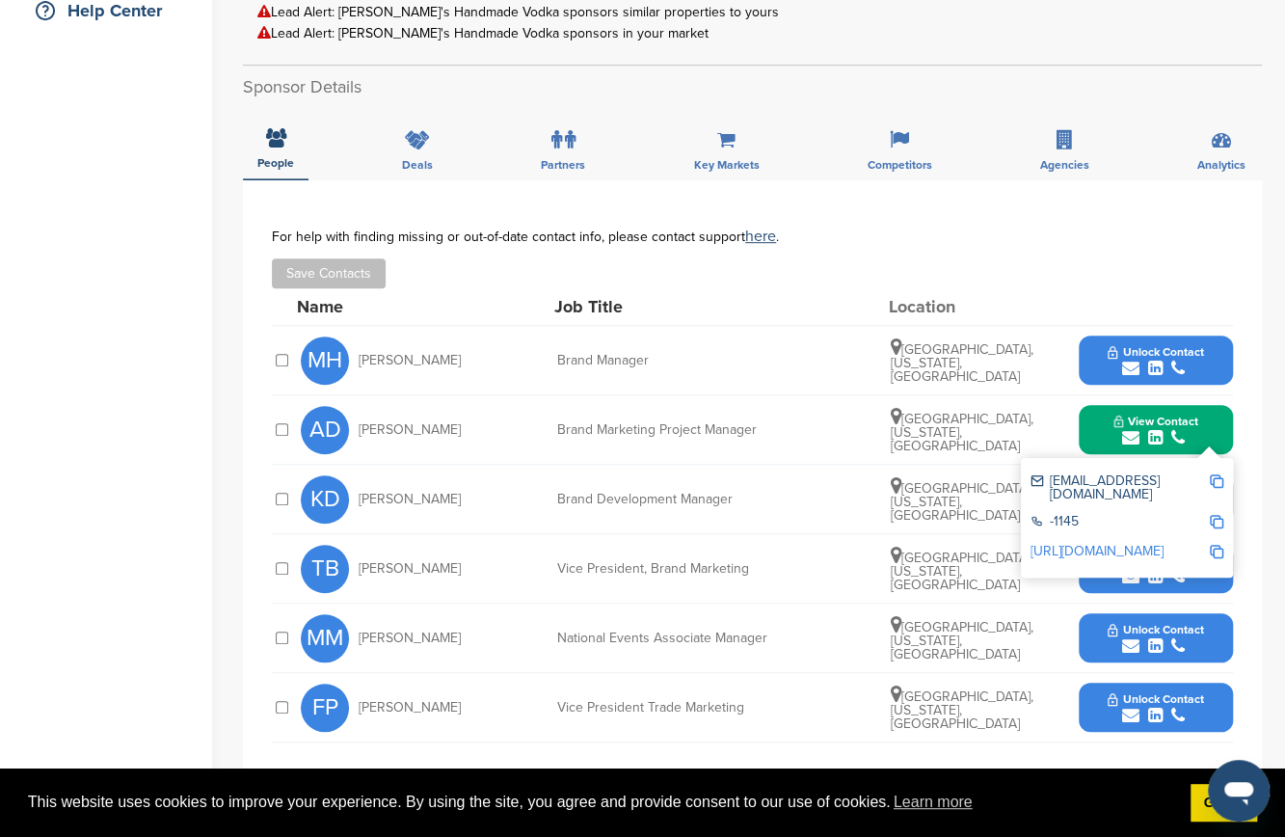
click at [1216, 474] on img at bounding box center [1216, 480] width 13 height 13
click at [155, 475] on div "Home Search My CRM Pitch Board My Pages Analytics Settings Help Center" at bounding box center [106, 364] width 212 height 1547
click at [165, 430] on div "Home Search My CRM Pitch Board My Pages Analytics Settings Help Center" at bounding box center [106, 364] width 212 height 1547
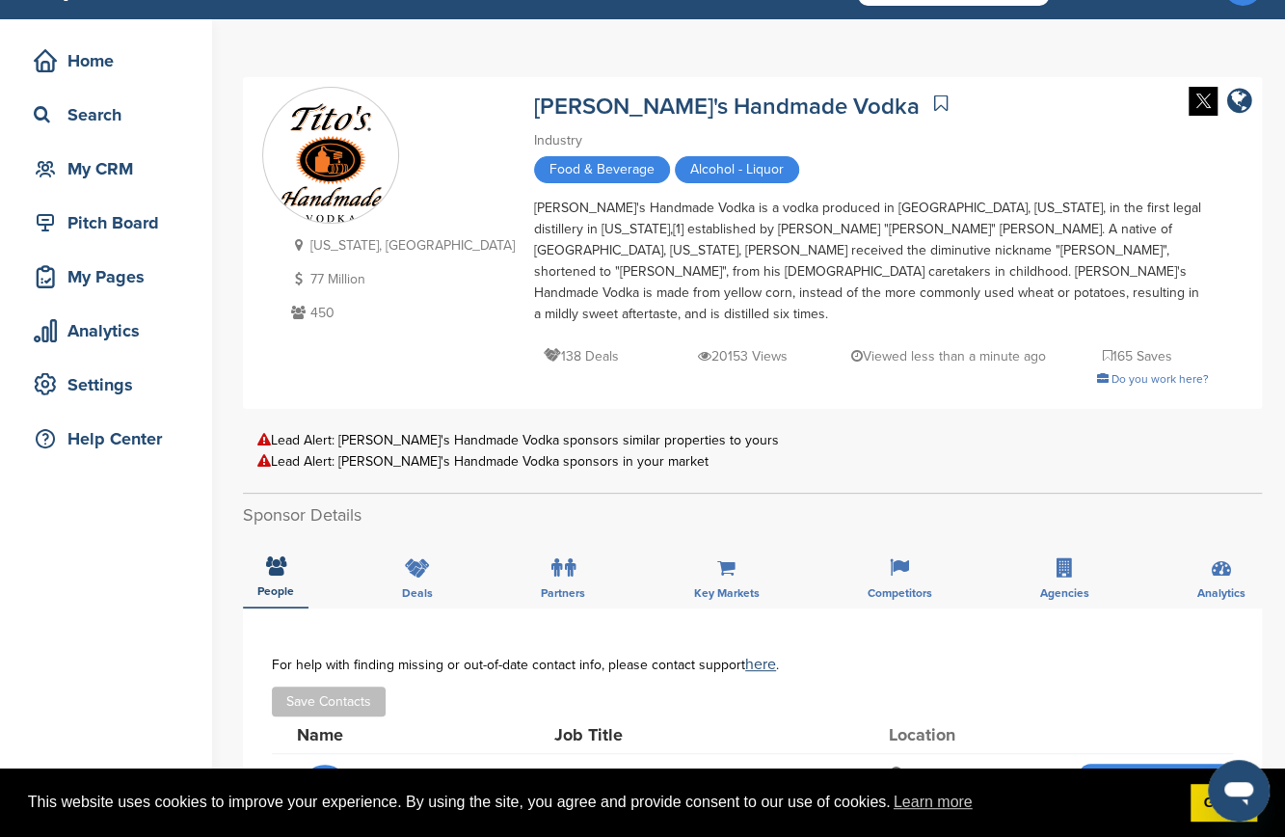
scroll to position [45, 0]
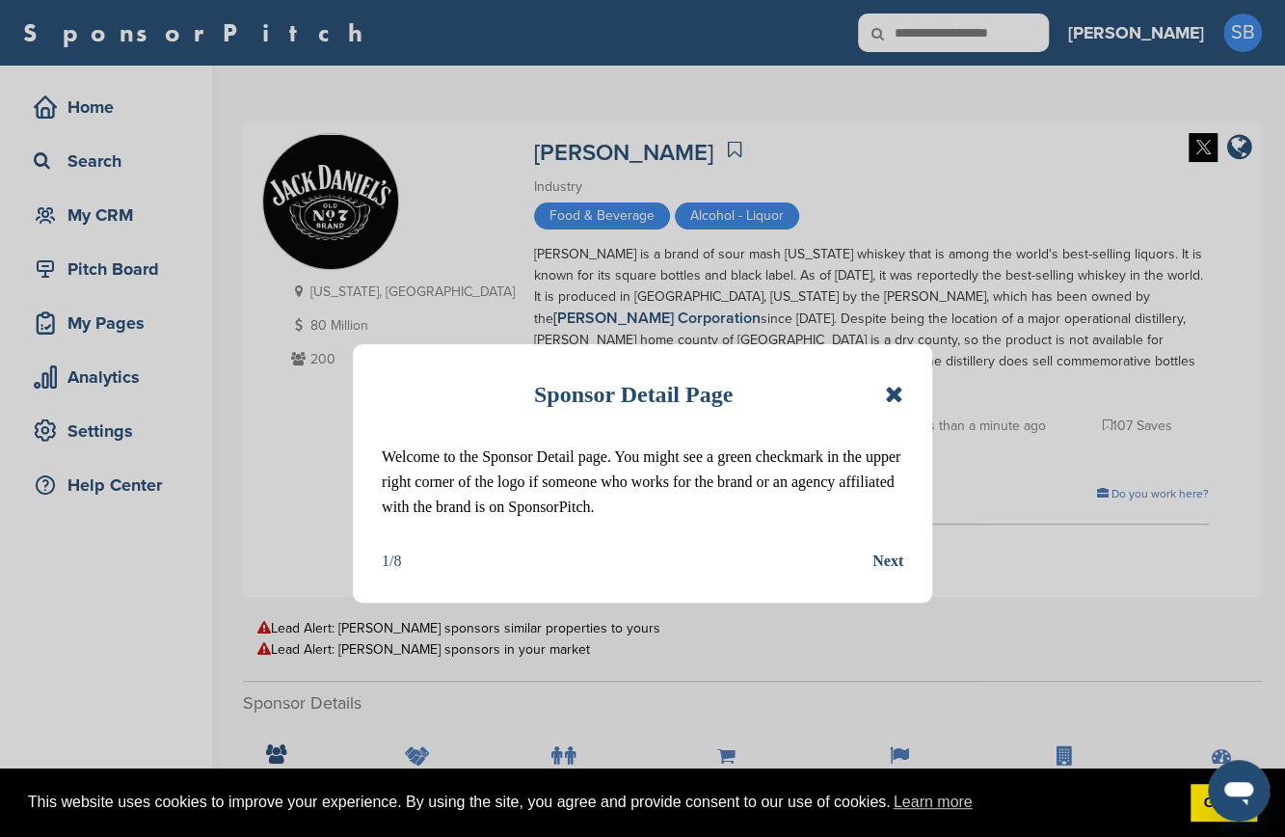
click at [891, 399] on icon at bounding box center [894, 394] width 18 height 23
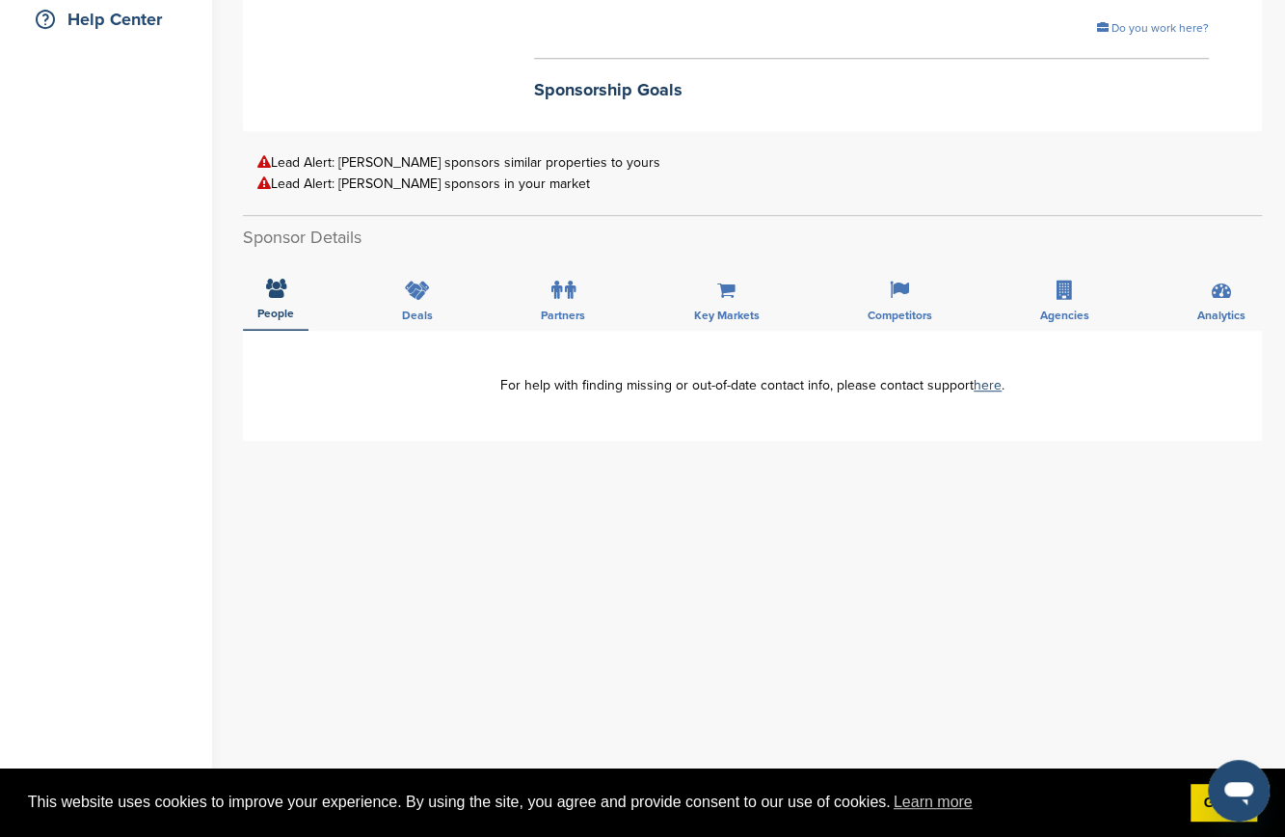
scroll to position [467, 0]
click at [416, 280] on icon at bounding box center [417, 289] width 25 height 19
click at [299, 277] on div "People" at bounding box center [276, 293] width 66 height 71
click at [553, 308] on span "Partners" at bounding box center [563, 314] width 44 height 12
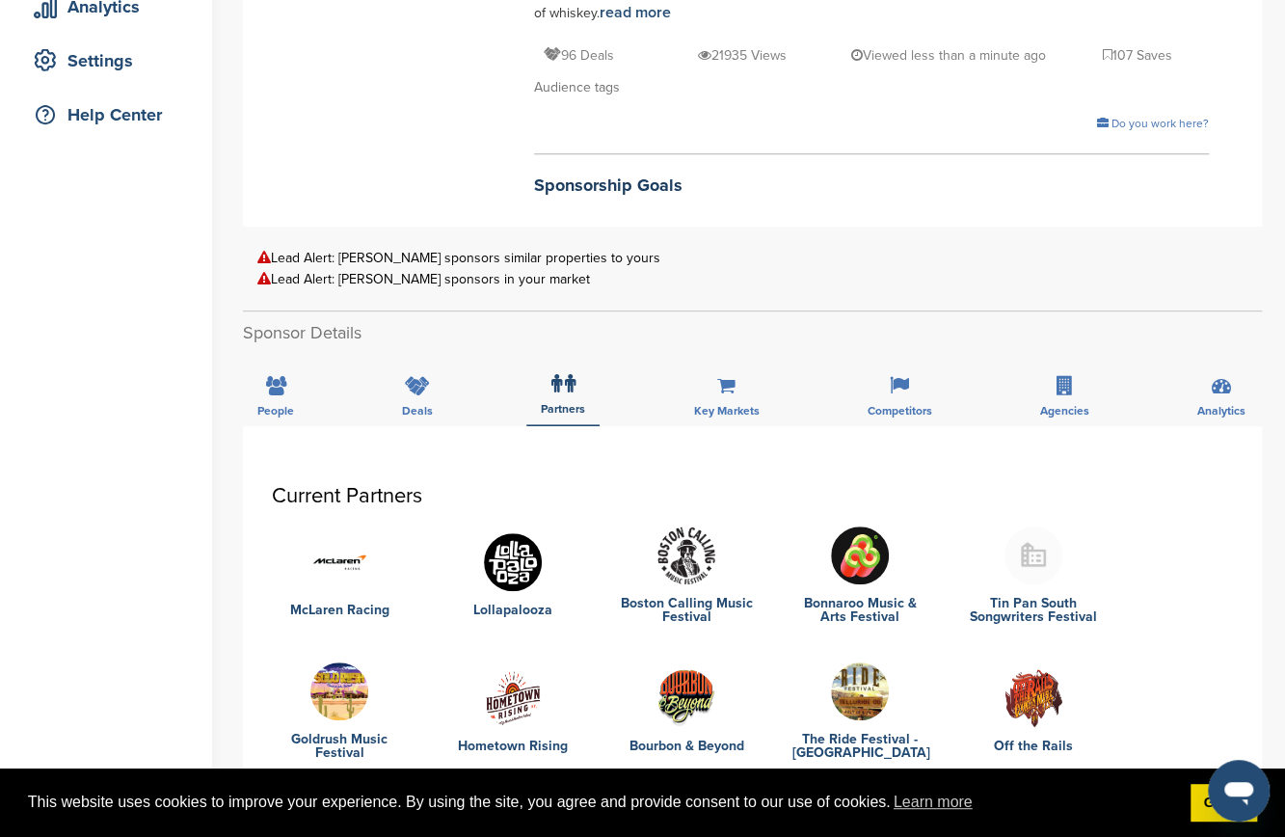
scroll to position [0, 0]
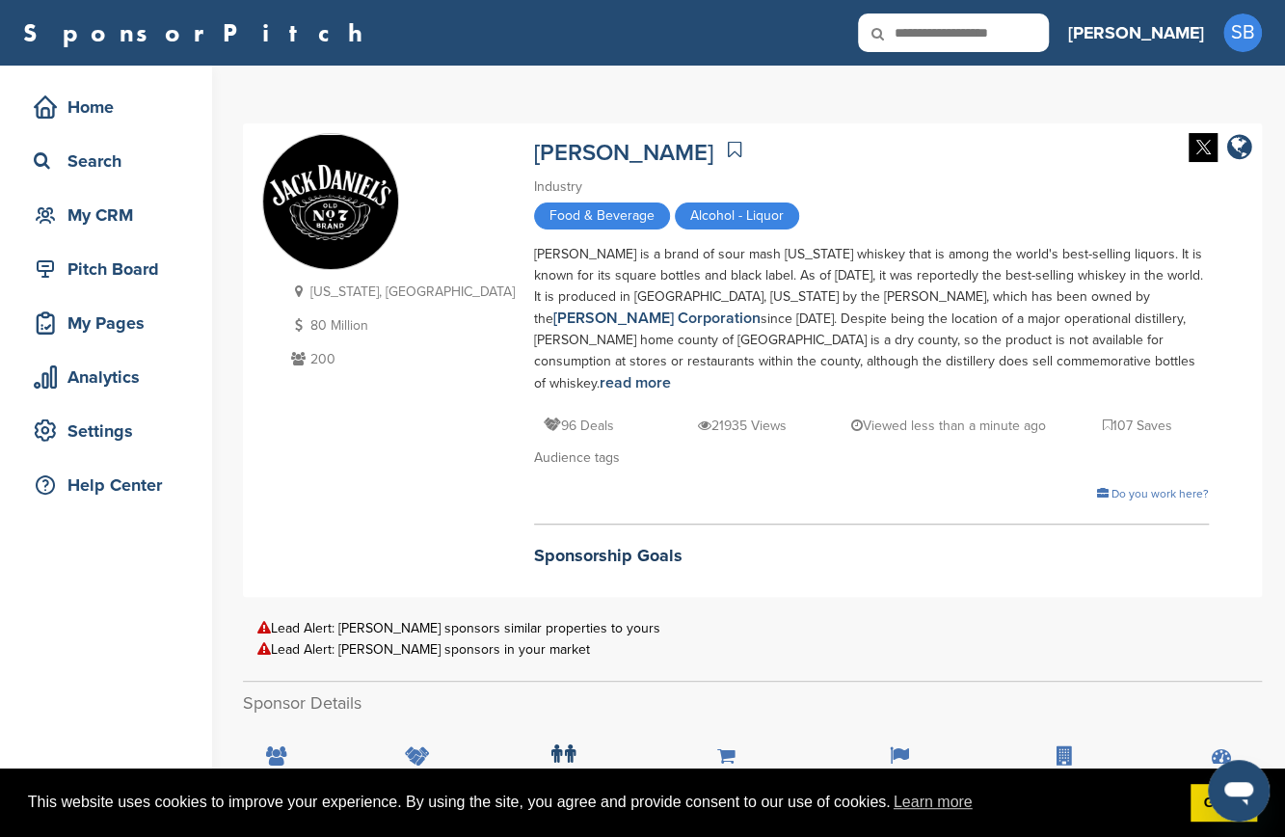
click at [1014, 32] on input "text" at bounding box center [953, 32] width 191 height 39
click at [1014, 32] on input "****" at bounding box center [953, 32] width 191 height 39
type input "********"
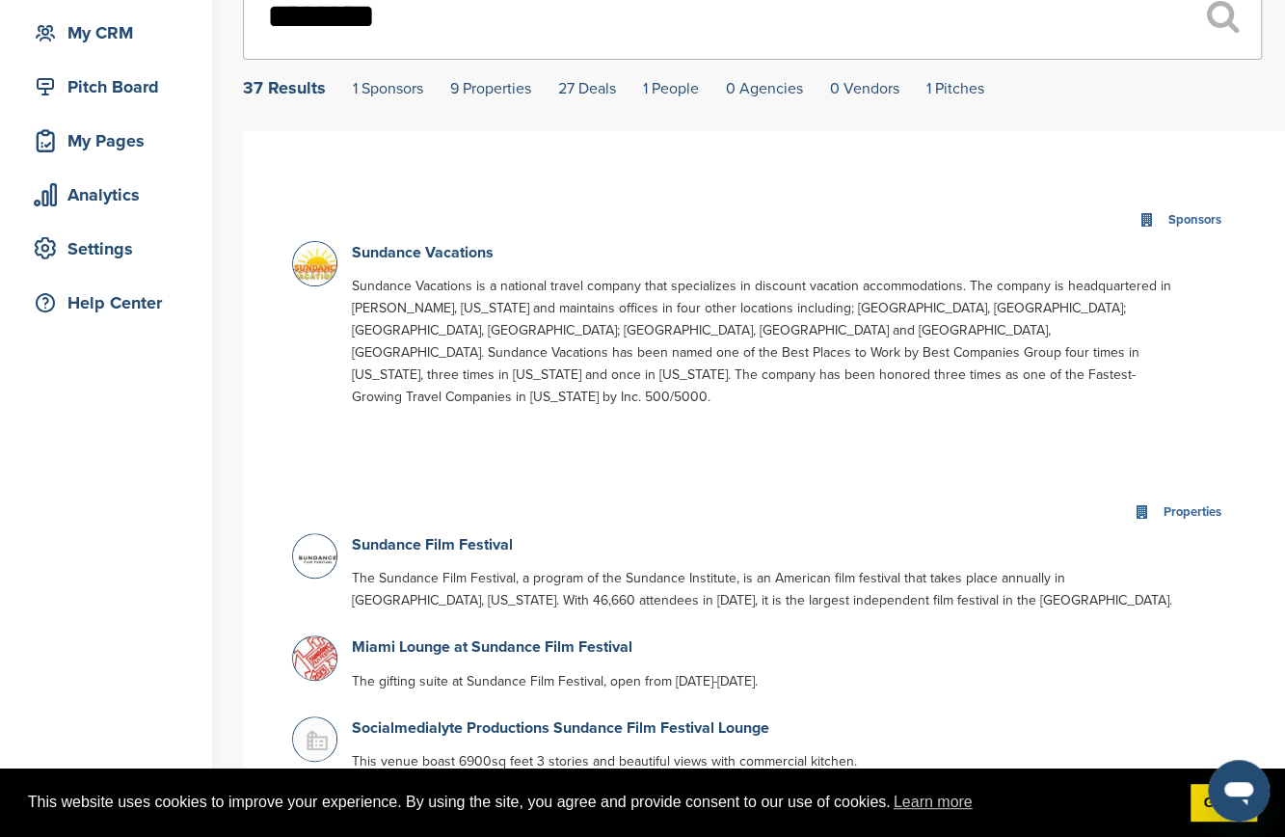
scroll to position [251, 0]
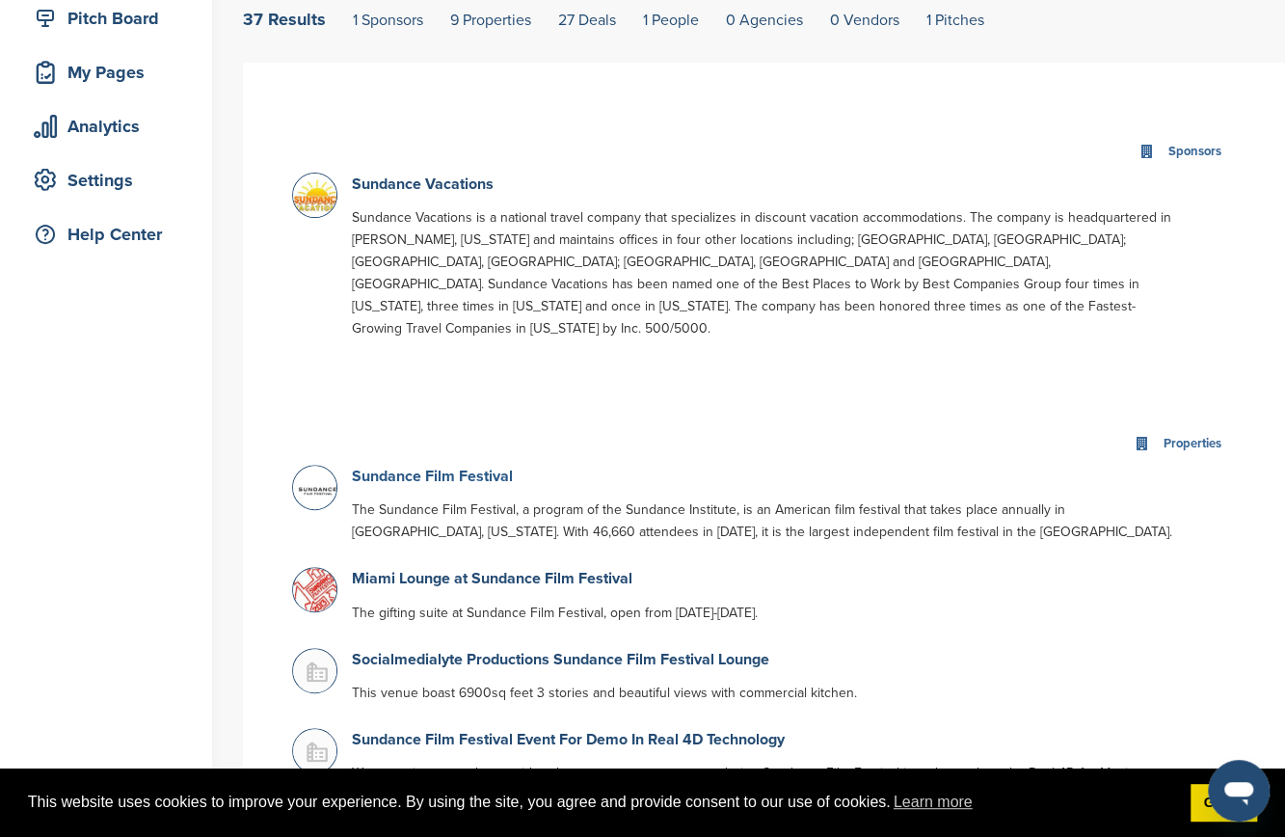
click at [474, 467] on link "Sundance Film Festival" at bounding box center [432, 476] width 161 height 19
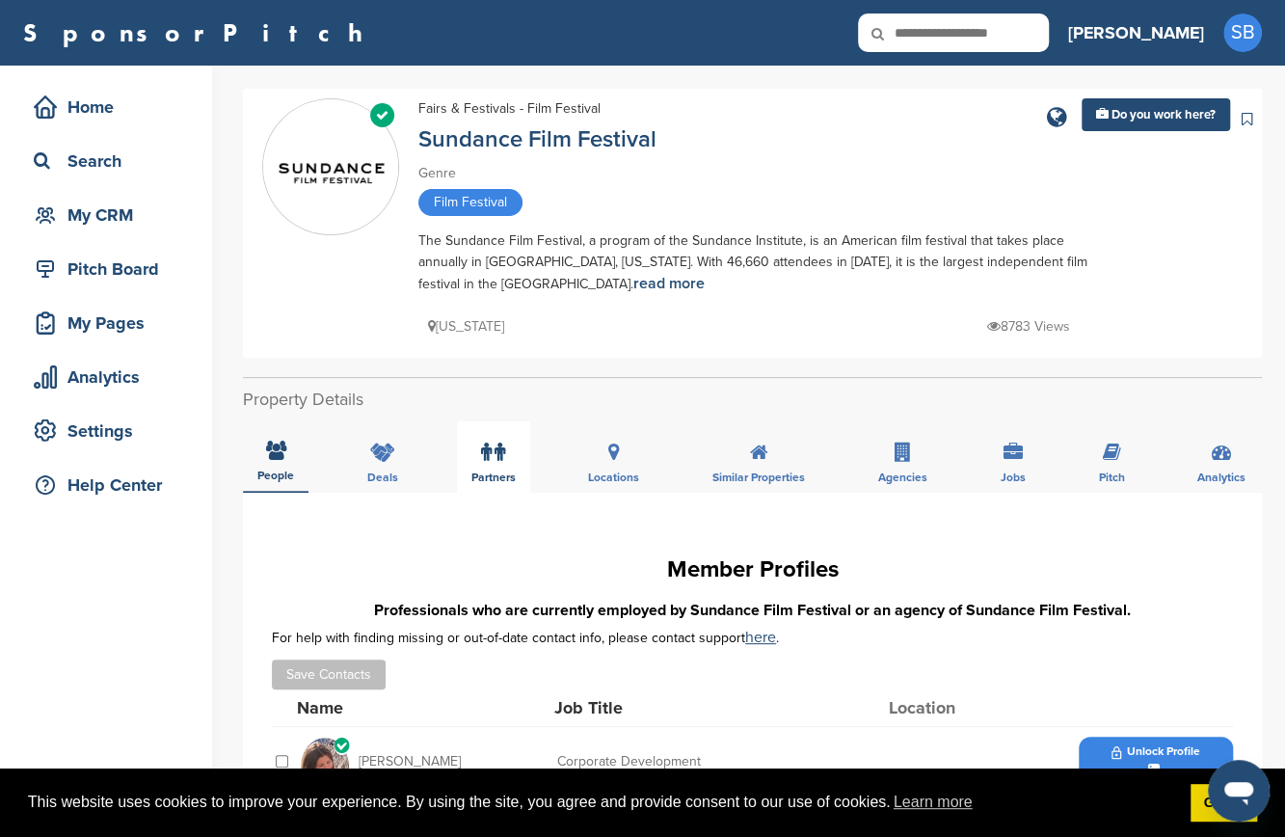
click at [501, 440] on label at bounding box center [493, 452] width 24 height 39
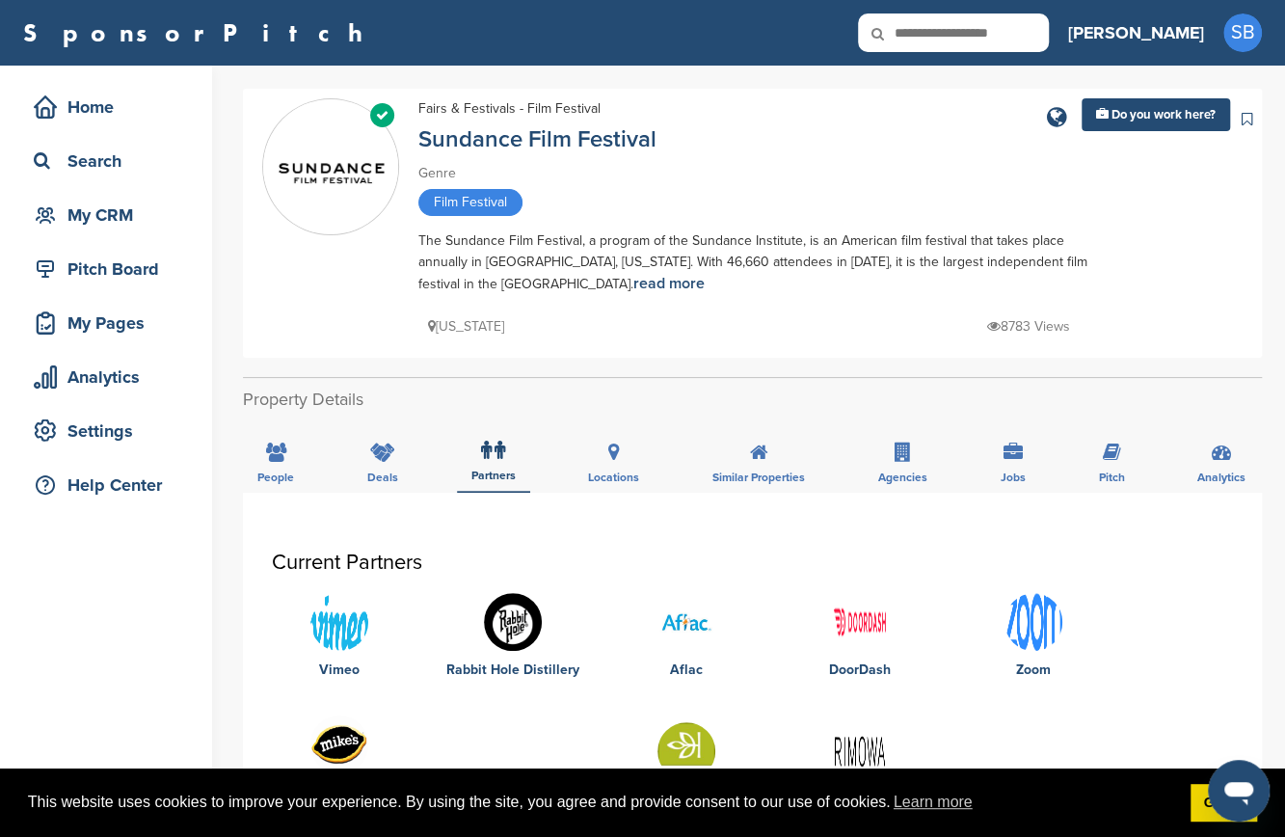
scroll to position [365, 0]
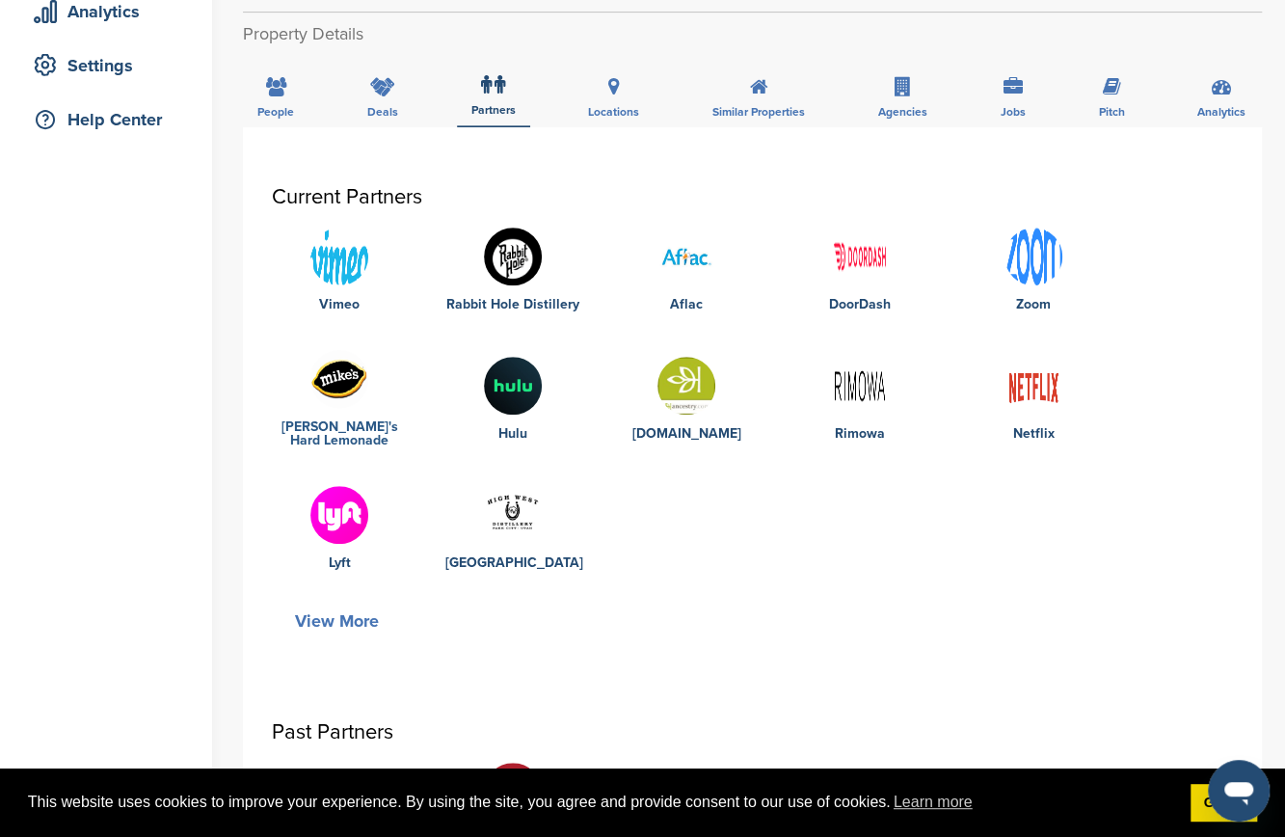
click at [349, 431] on link "Mike's Hard Lemonade" at bounding box center [339, 433] width 135 height 27
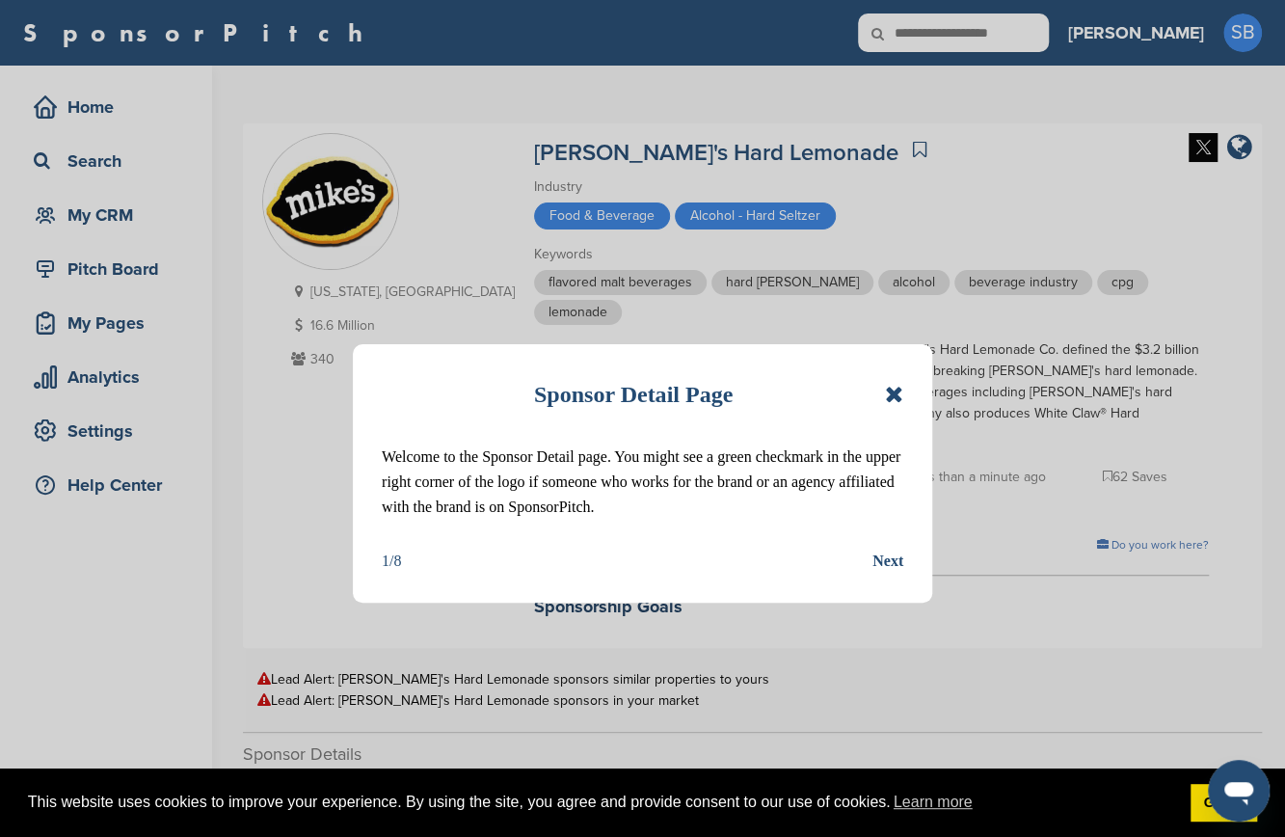
click at [893, 396] on icon at bounding box center [894, 394] width 18 height 23
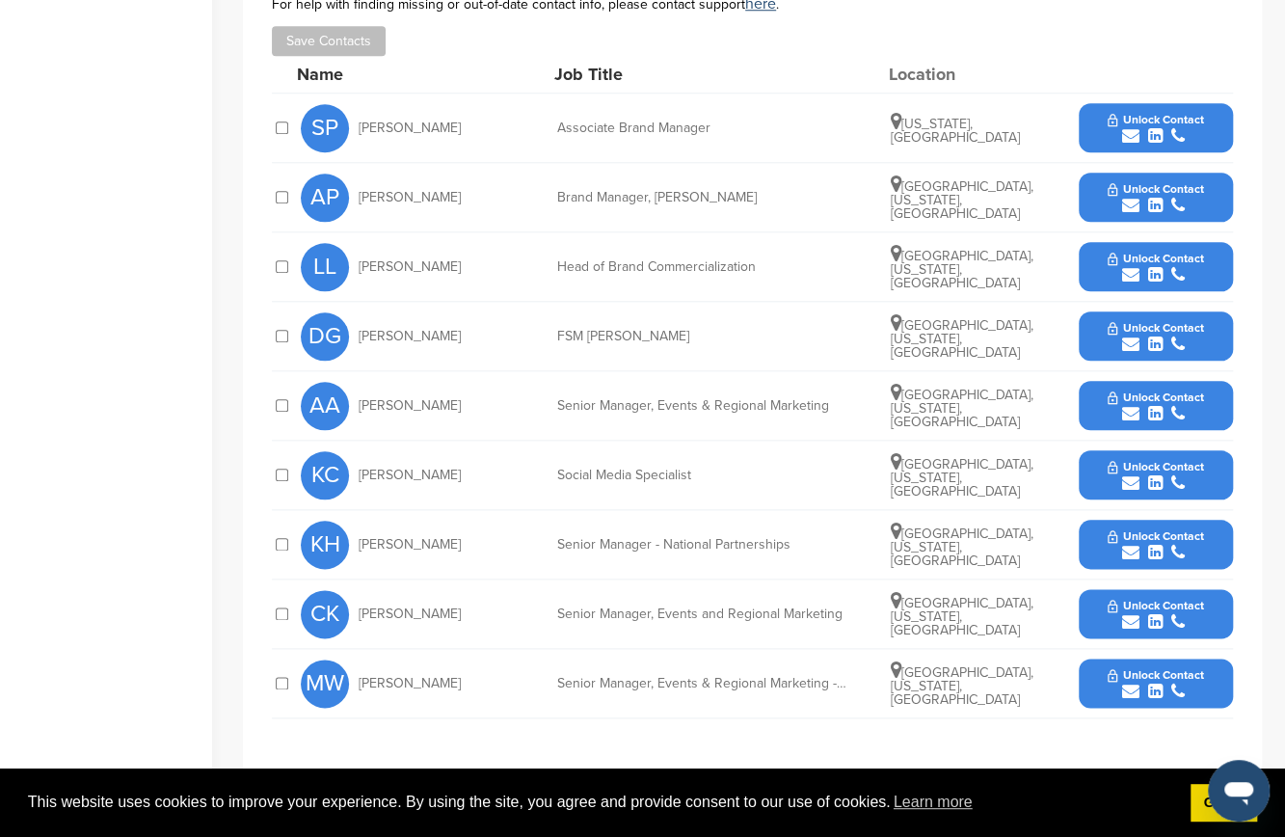
scroll to position [900, 0]
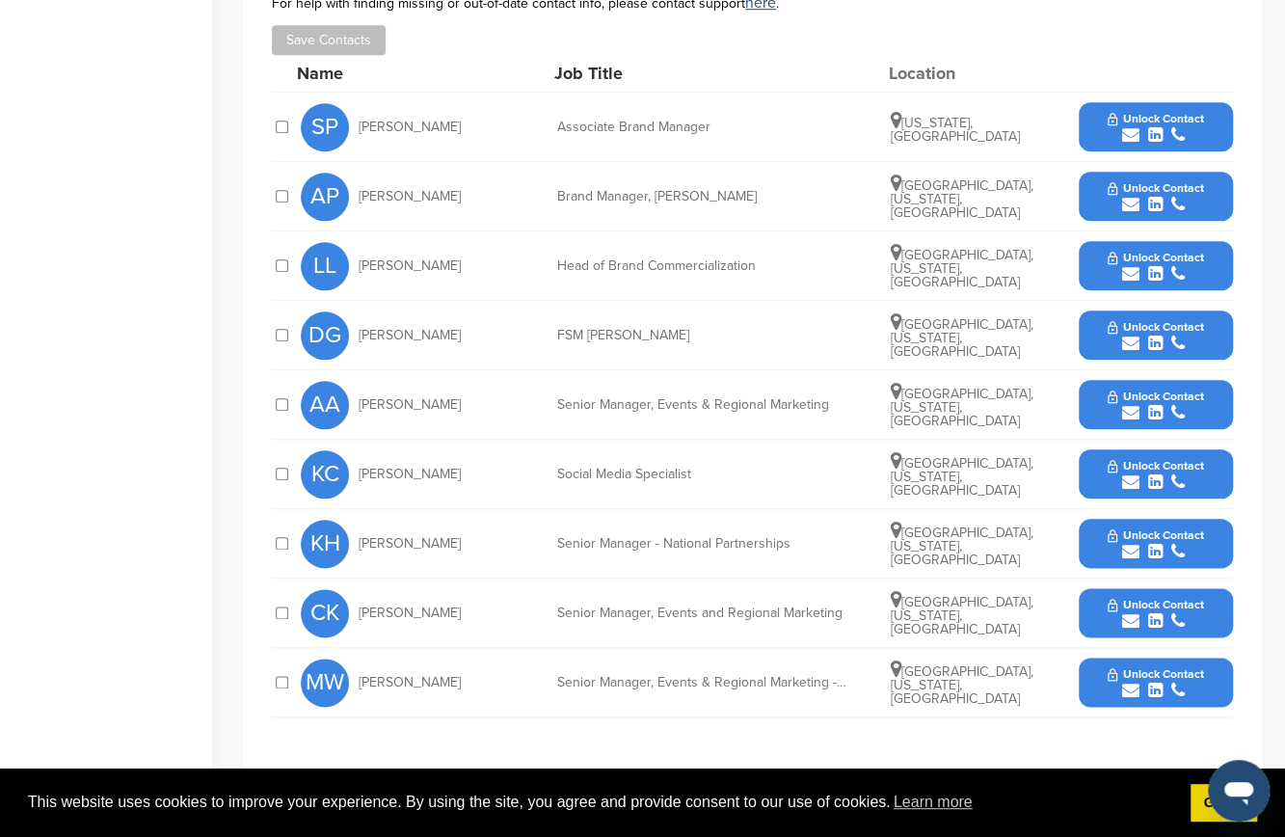
click at [1139, 528] on span "Unlock Contact" at bounding box center [1154, 534] width 95 height 13
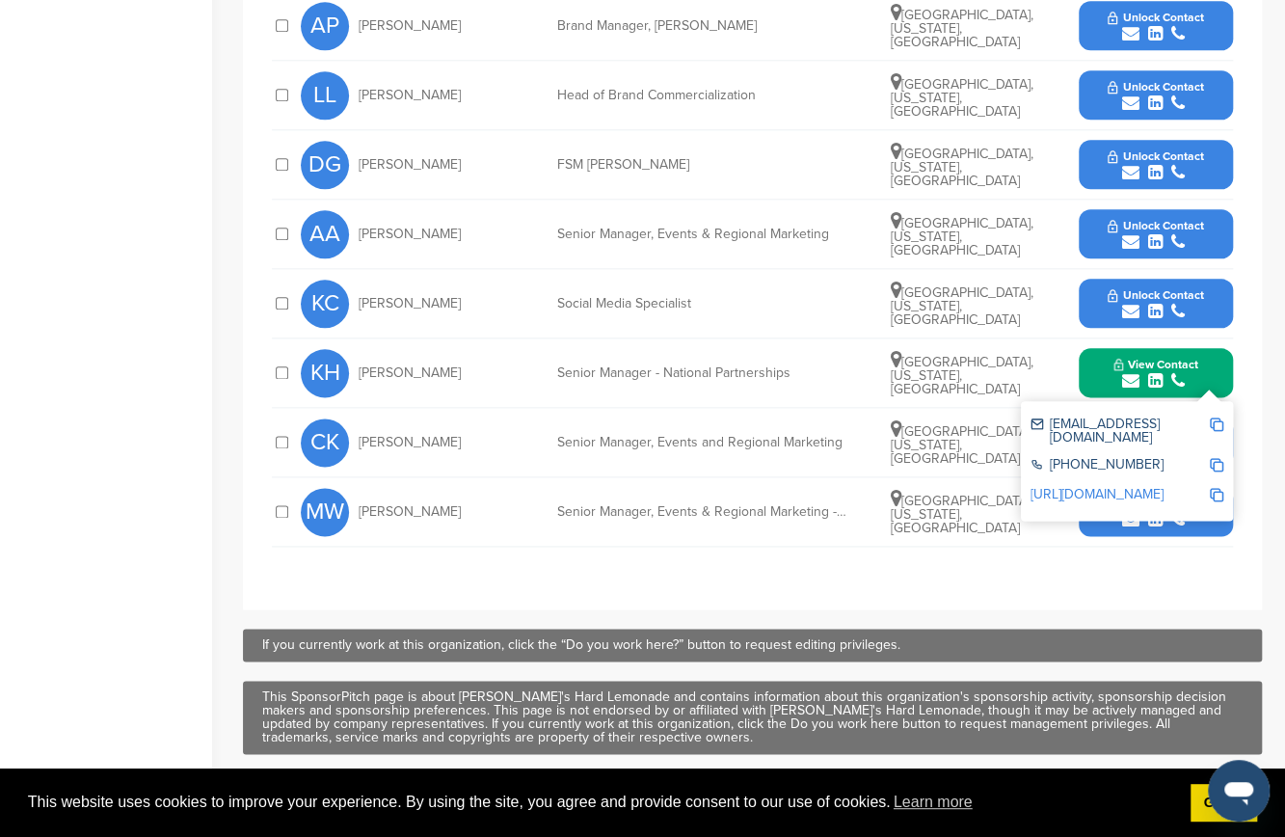
scroll to position [1072, 0]
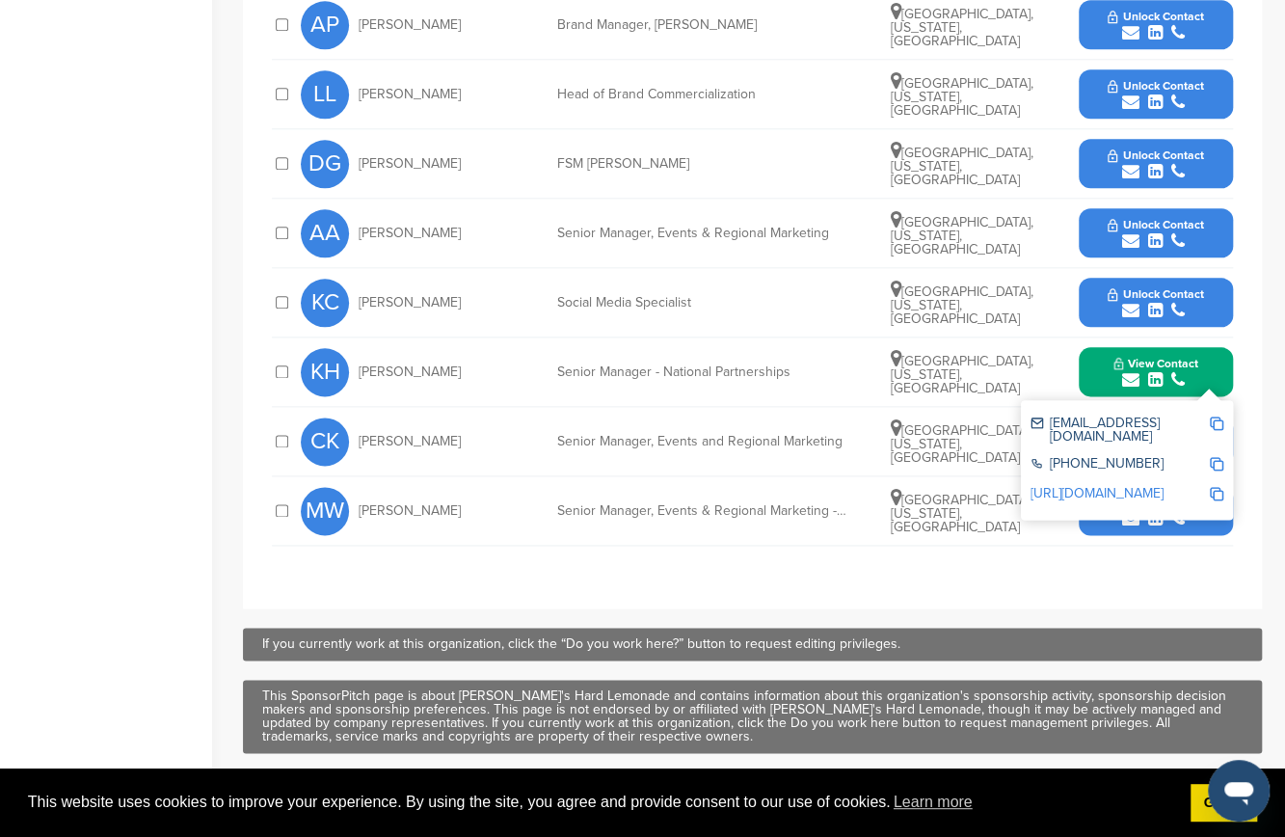
click at [1205, 416] on div "[EMAIL_ADDRESS][DOMAIN_NAME]" at bounding box center [1119, 429] width 178 height 27
click at [1216, 416] on img at bounding box center [1216, 422] width 13 height 13
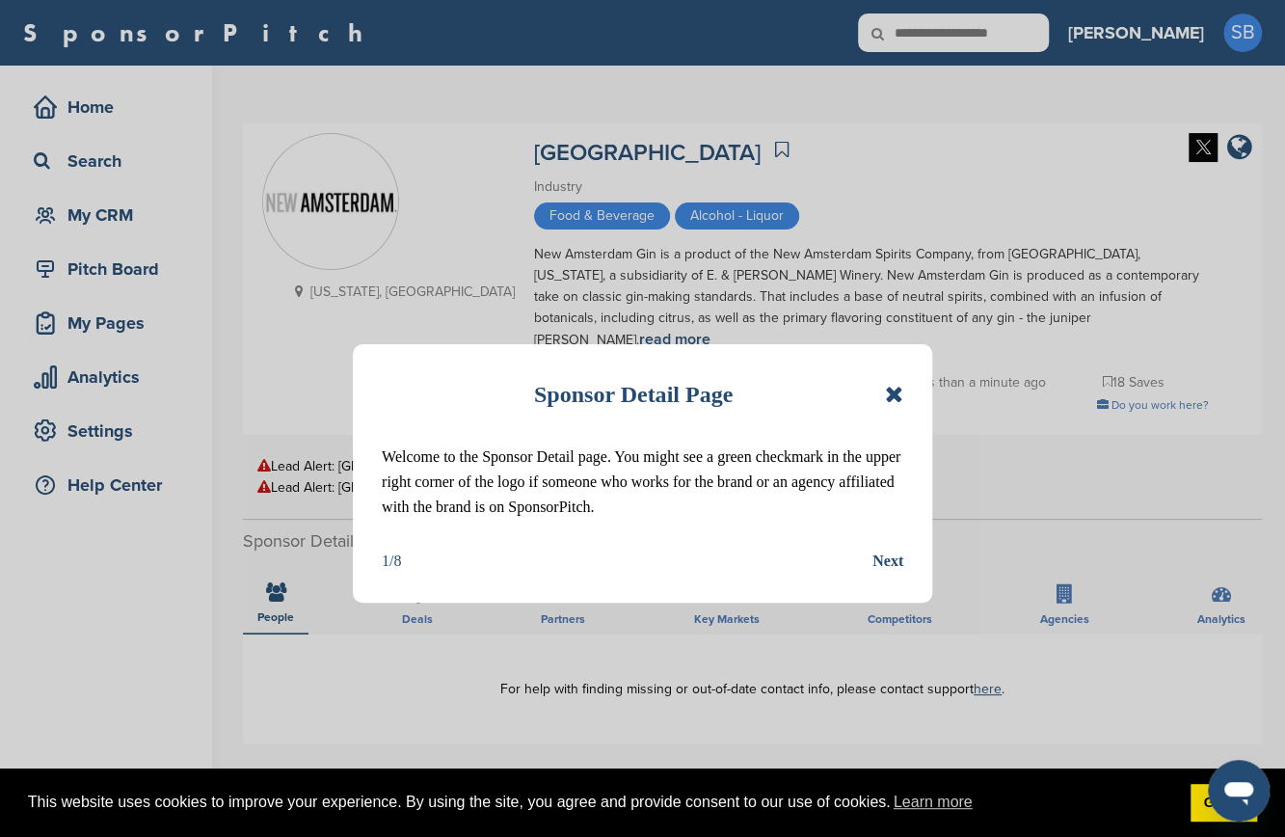
click at [894, 399] on icon at bounding box center [894, 394] width 18 height 23
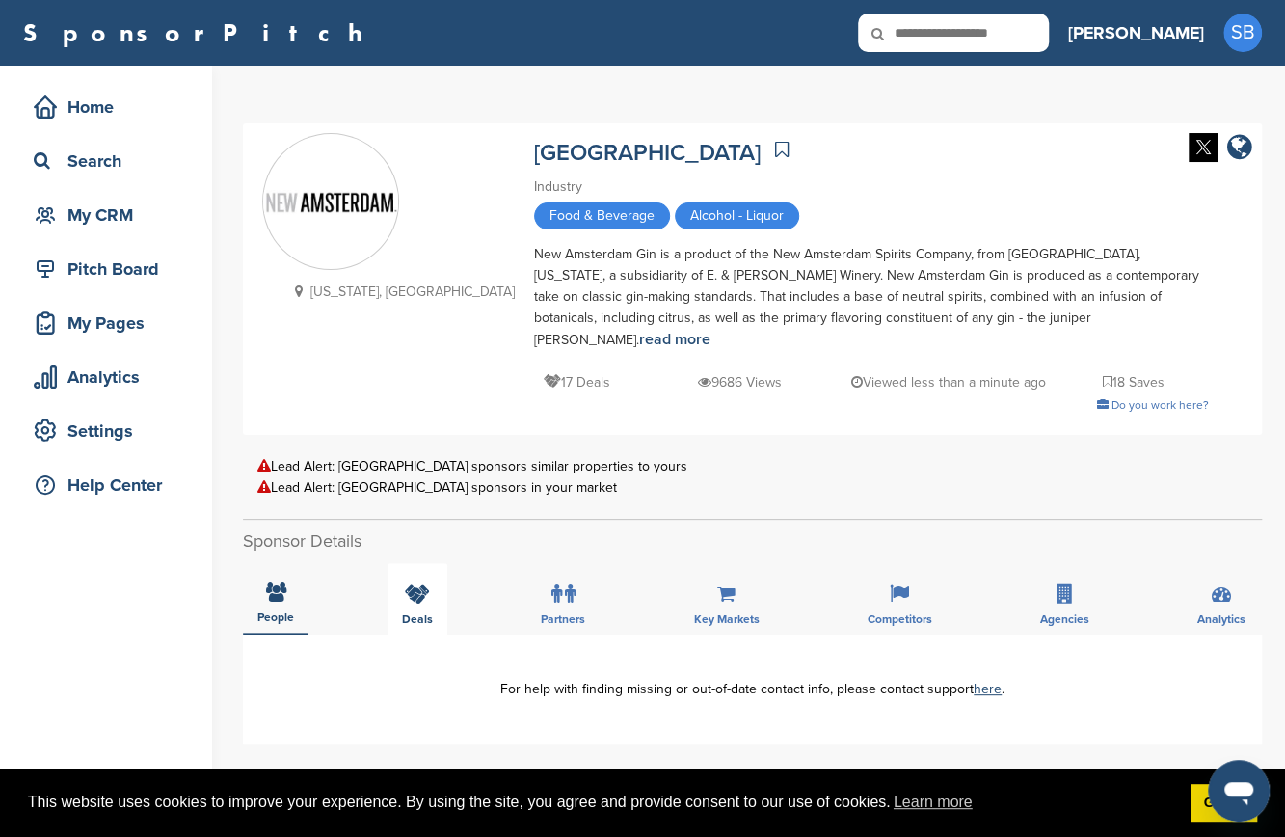
click at [413, 584] on div "Deals" at bounding box center [417, 598] width 60 height 71
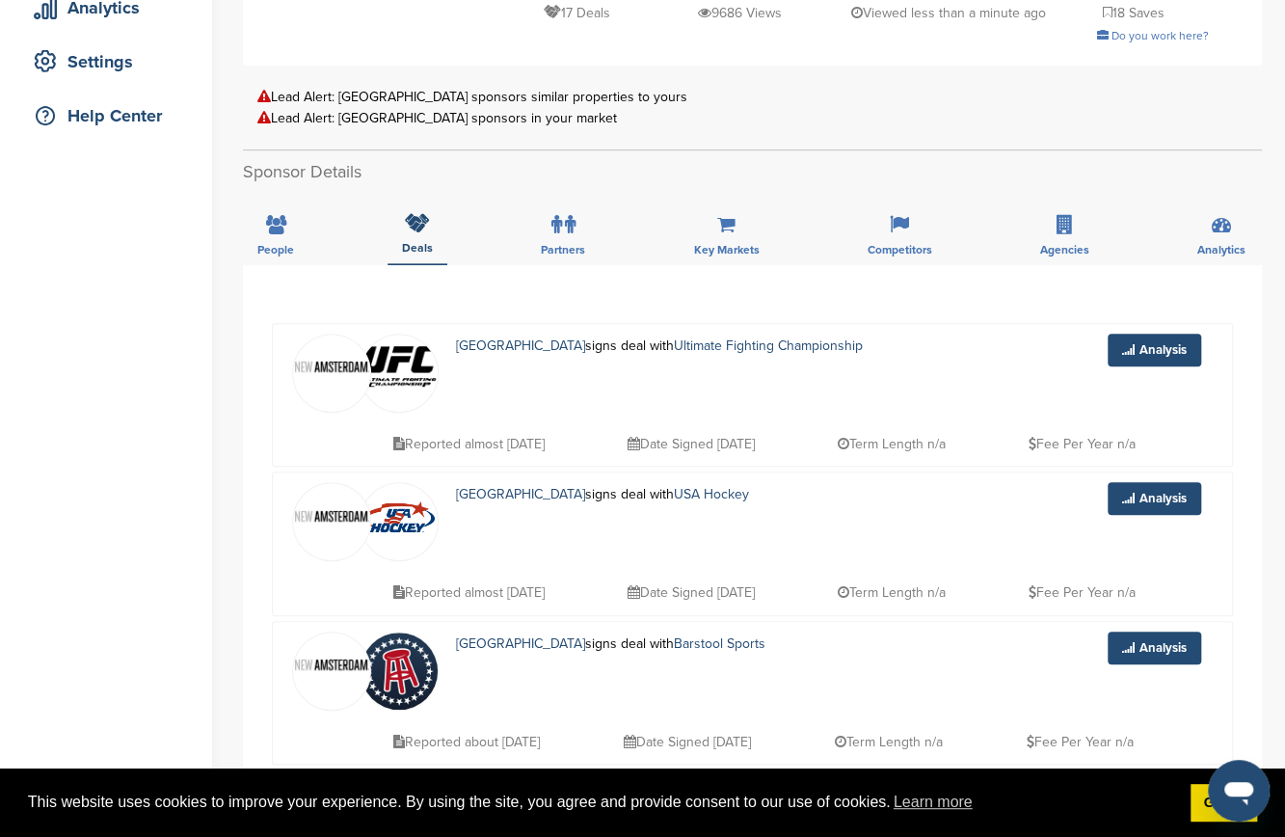
scroll to position [370, 0]
click at [266, 212] on div "People" at bounding box center [276, 228] width 66 height 71
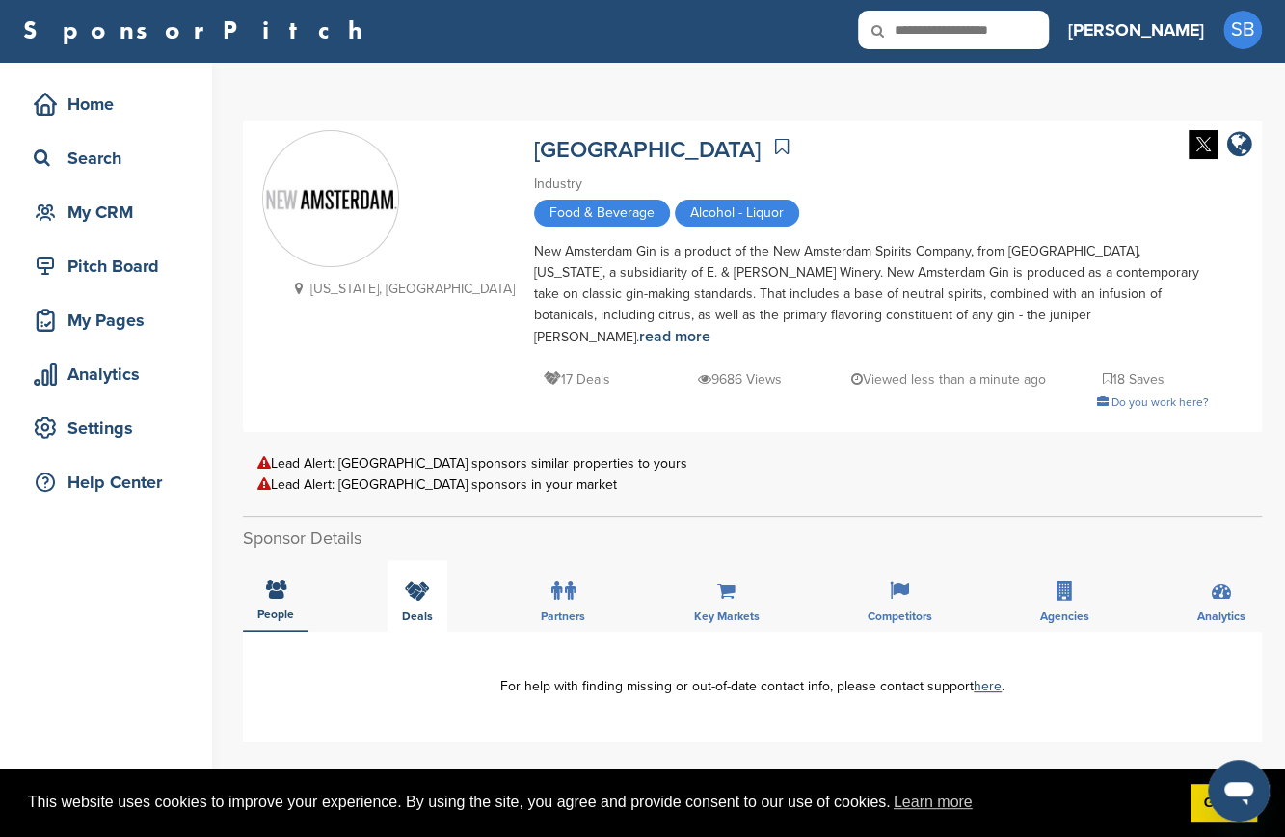
scroll to position [0, 0]
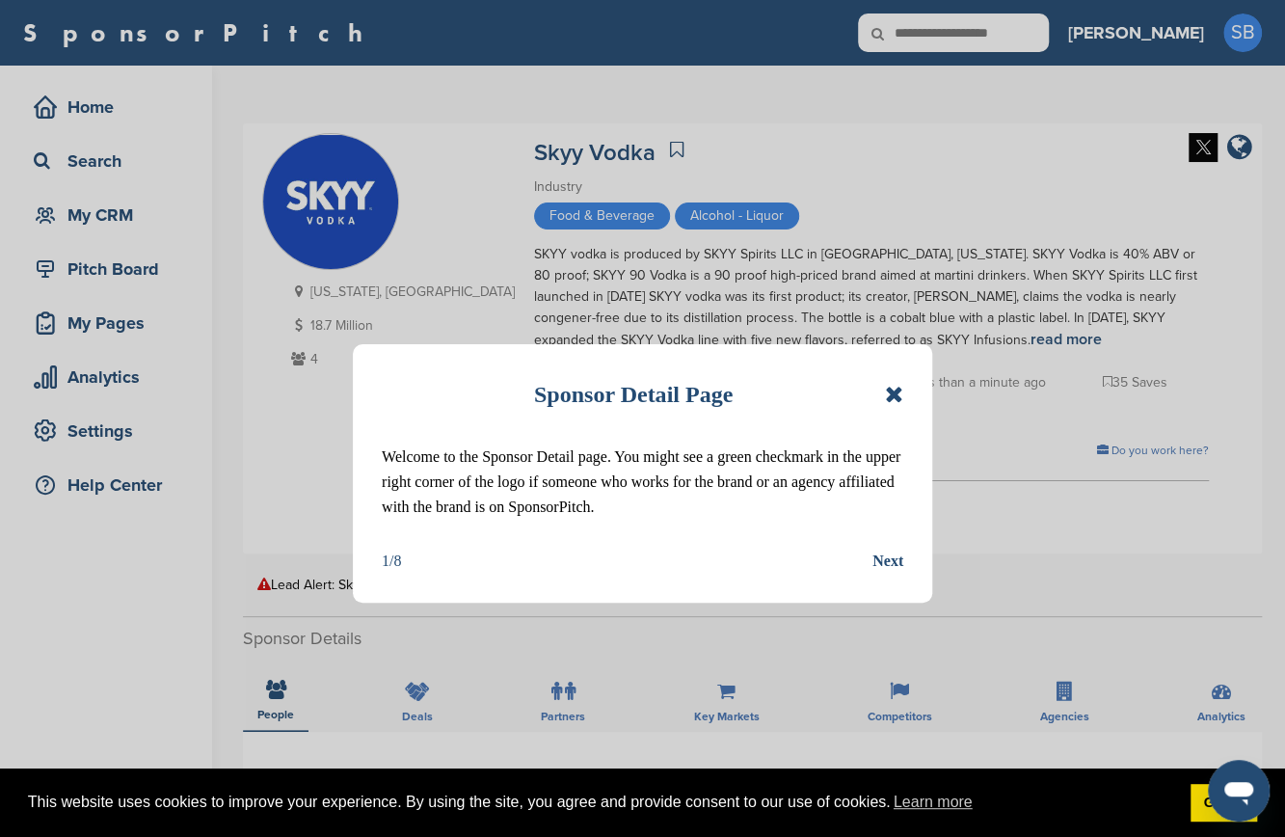
click at [904, 394] on div "Sponsor Detail Page Welcome to the Sponsor Detail page. You might see a green c…" at bounding box center [642, 473] width 579 height 258
click at [894, 396] on icon at bounding box center [894, 394] width 18 height 23
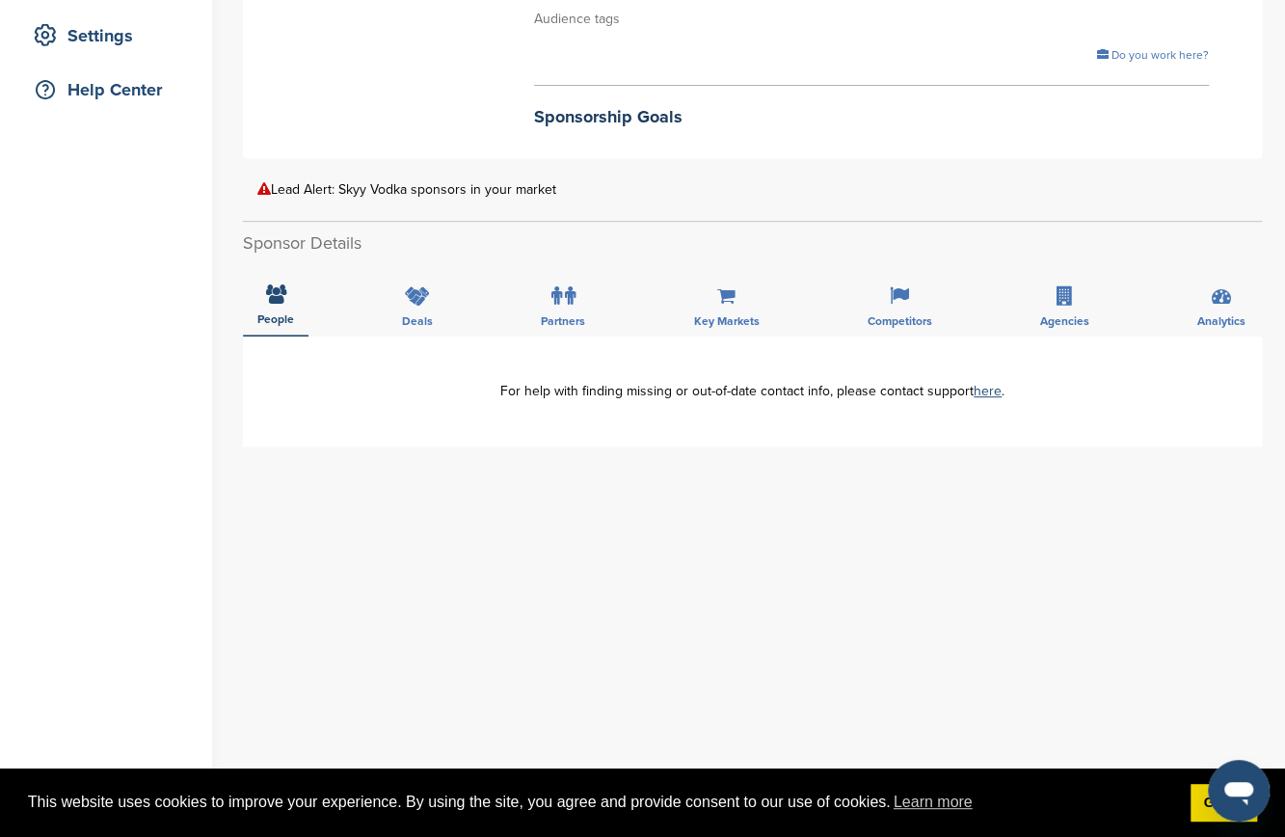
scroll to position [347, 0]
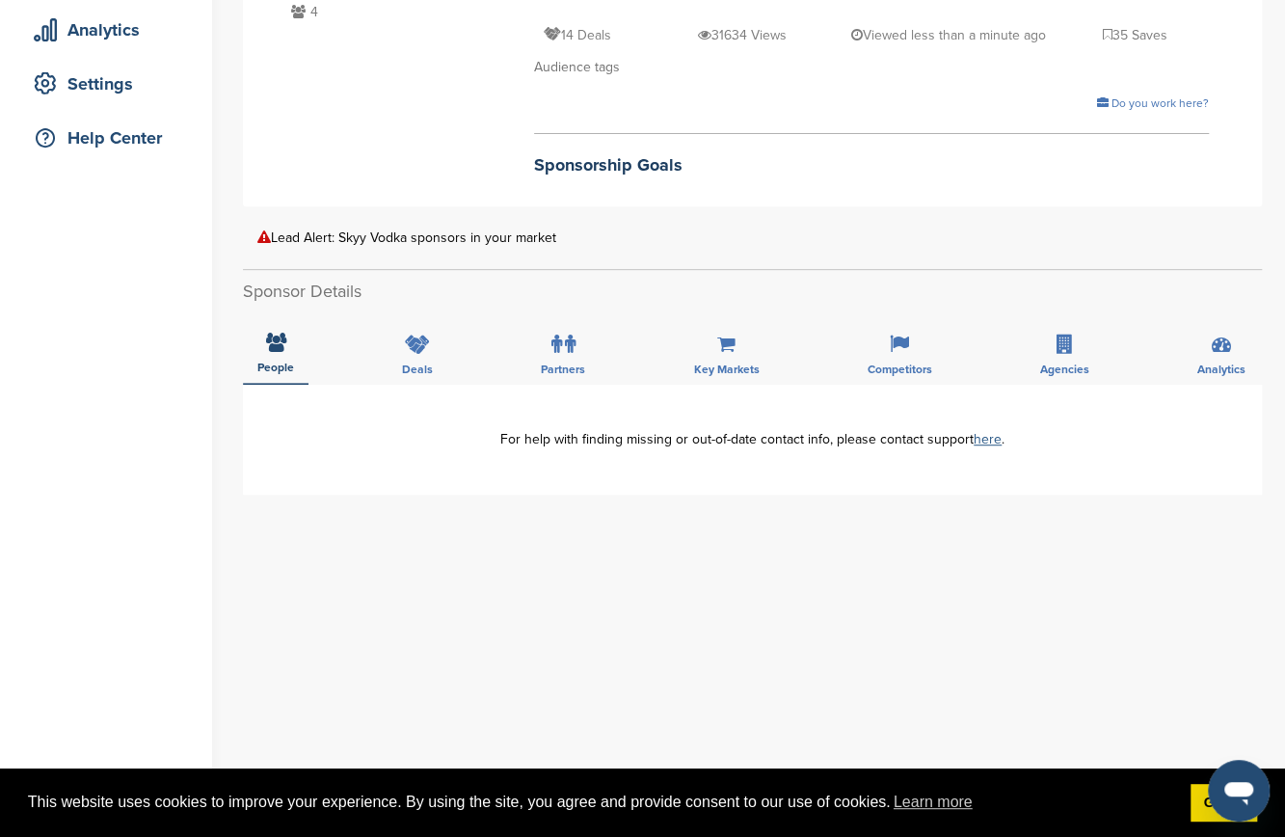
click at [991, 434] on link "here" at bounding box center [988, 439] width 28 height 16
click at [1037, 517] on div "**********" at bounding box center [752, 770] width 1019 height 771
click at [423, 377] on div "Deals" at bounding box center [417, 348] width 60 height 71
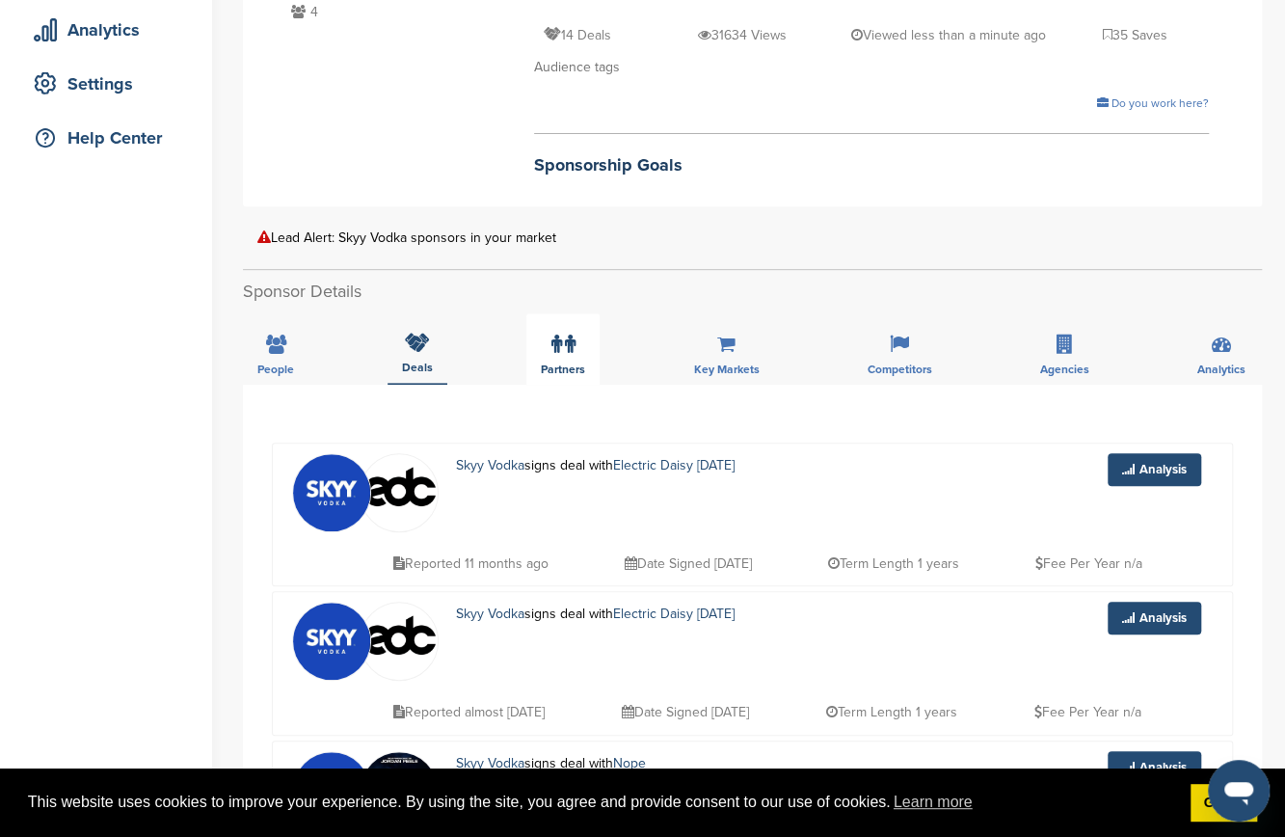
click at [590, 361] on div "Partners" at bounding box center [562, 348] width 73 height 71
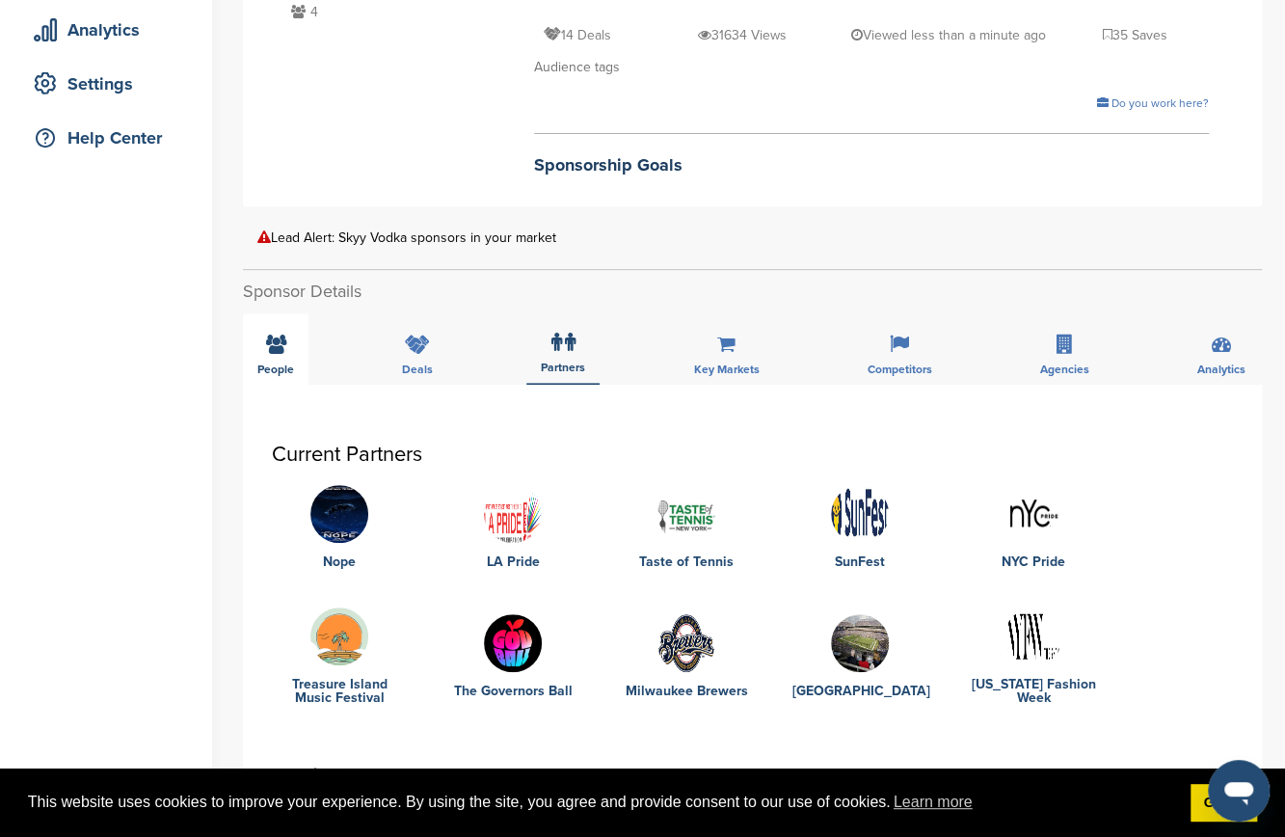
click at [291, 363] on span "People" at bounding box center [275, 369] width 37 height 12
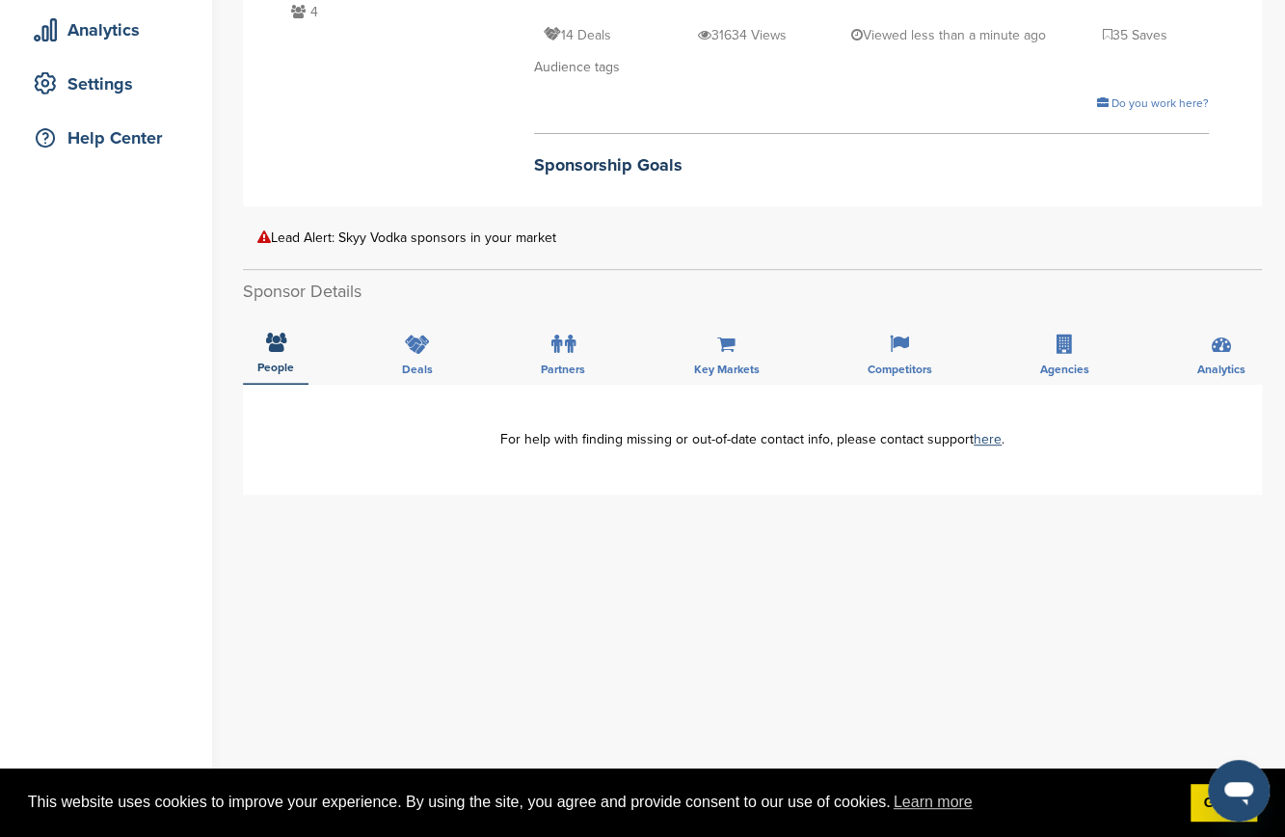
scroll to position [0, 0]
